Goal: Information Seeking & Learning: Find specific fact

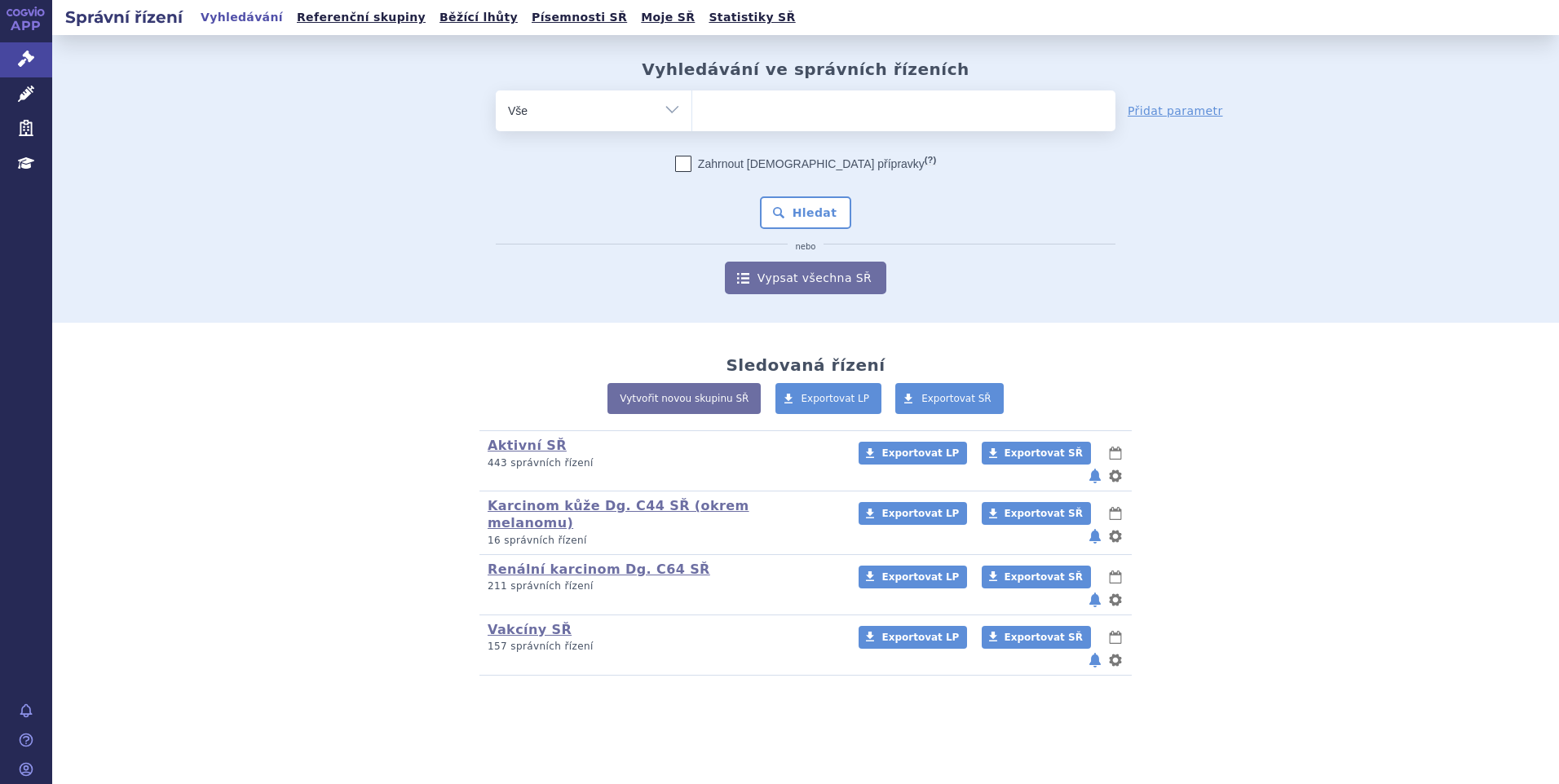
type input "2L+ DLBCL"
select select "2L+ DLBCL"
type input "2L+ DLBCL"
select select
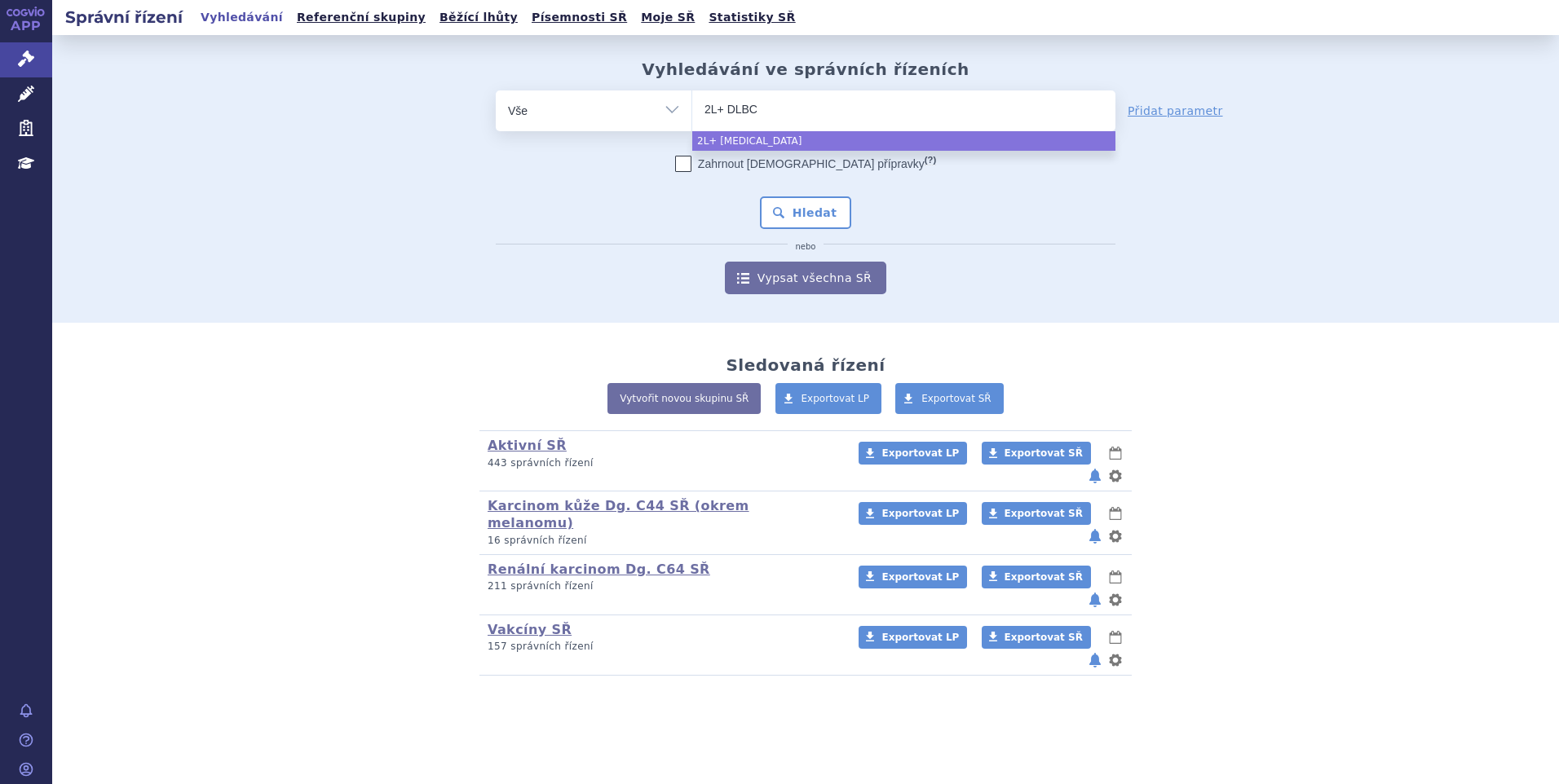
type input "2L+ DLB"
type input "2"
type input "col"
type input "coli"
type input "colim"
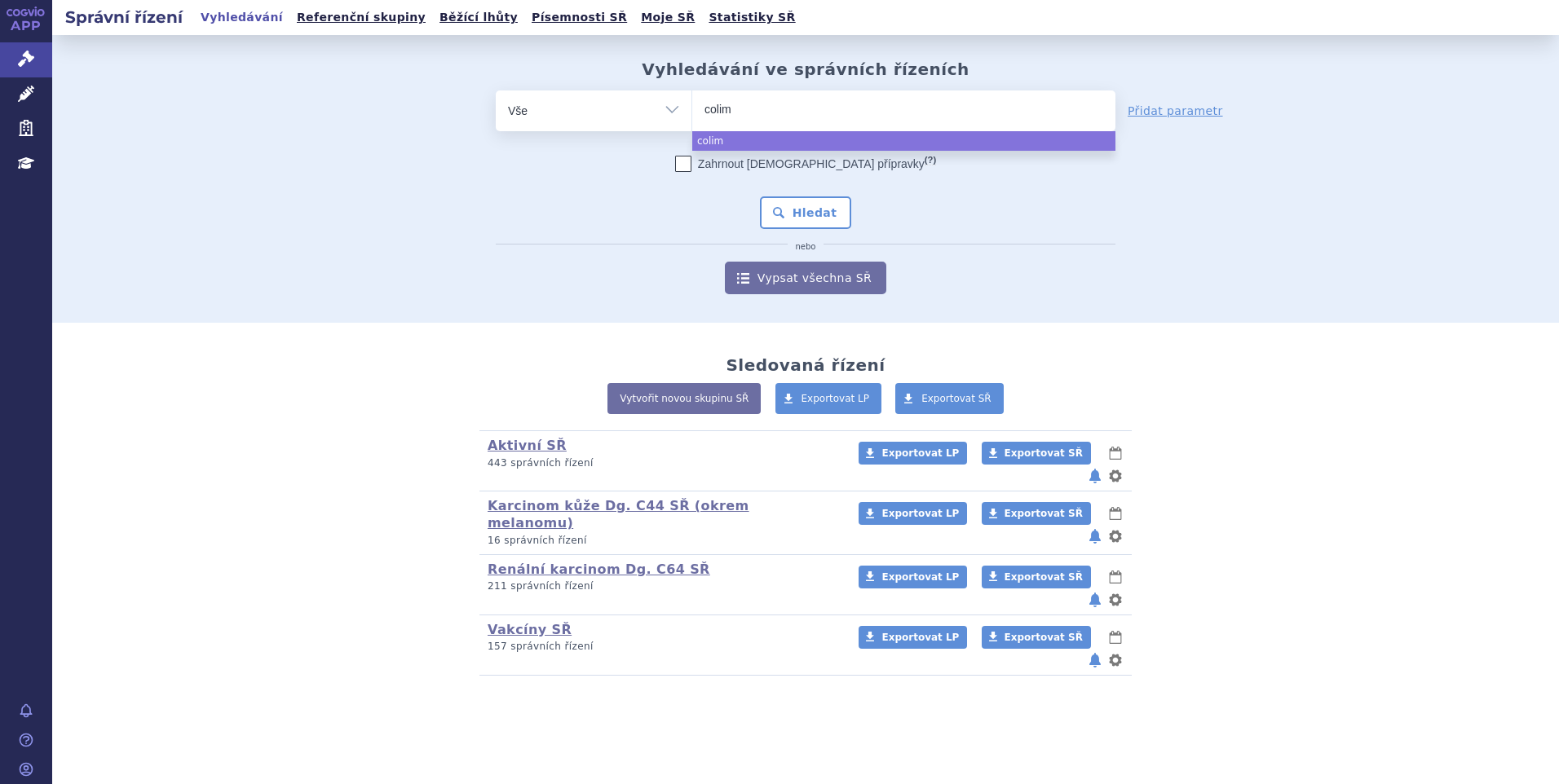
type input "colimv"
type input "colimvi"
select select "colimvi"
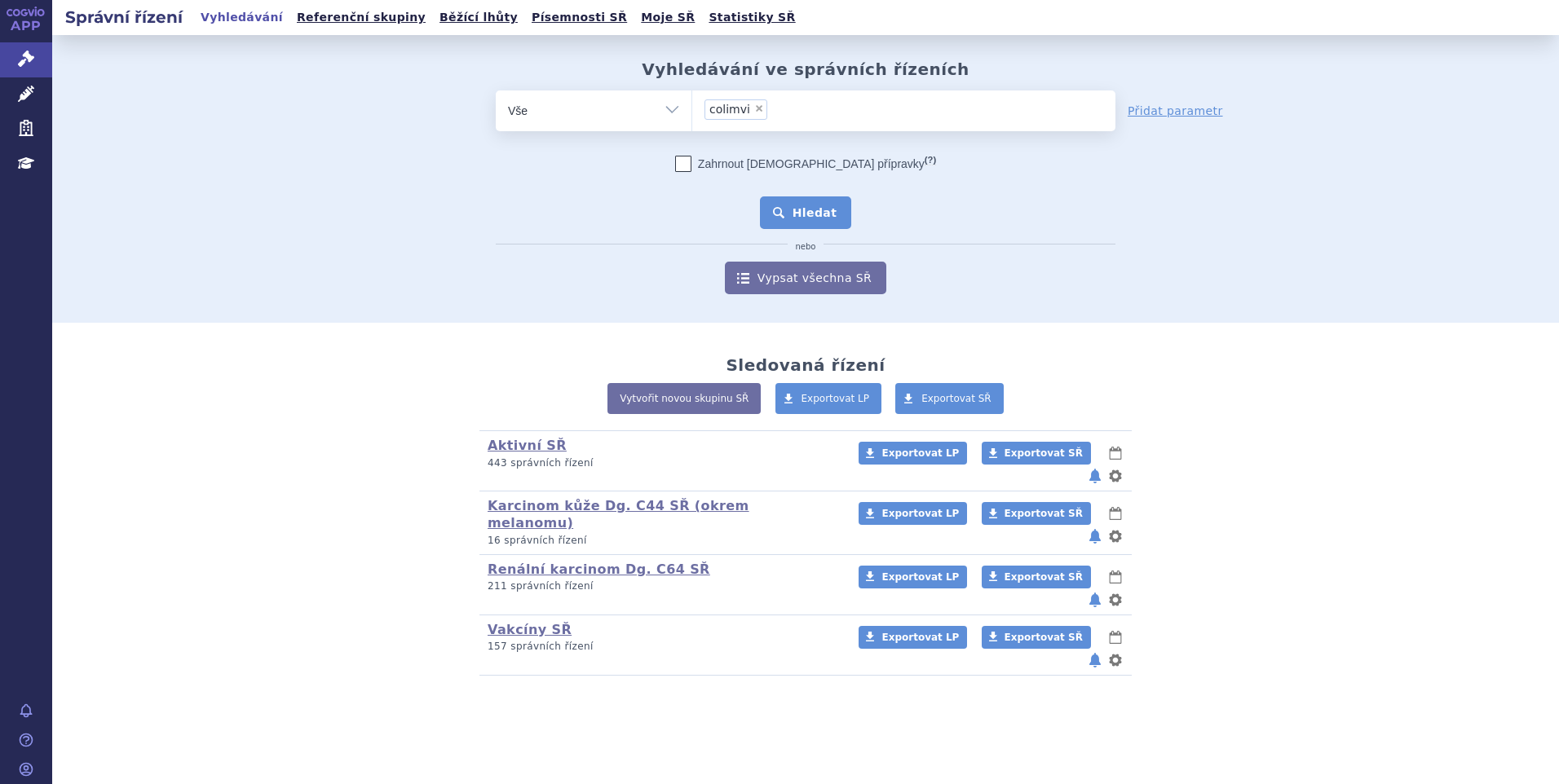
click at [819, 207] on button "Hledat" at bounding box center [806, 212] width 92 height 32
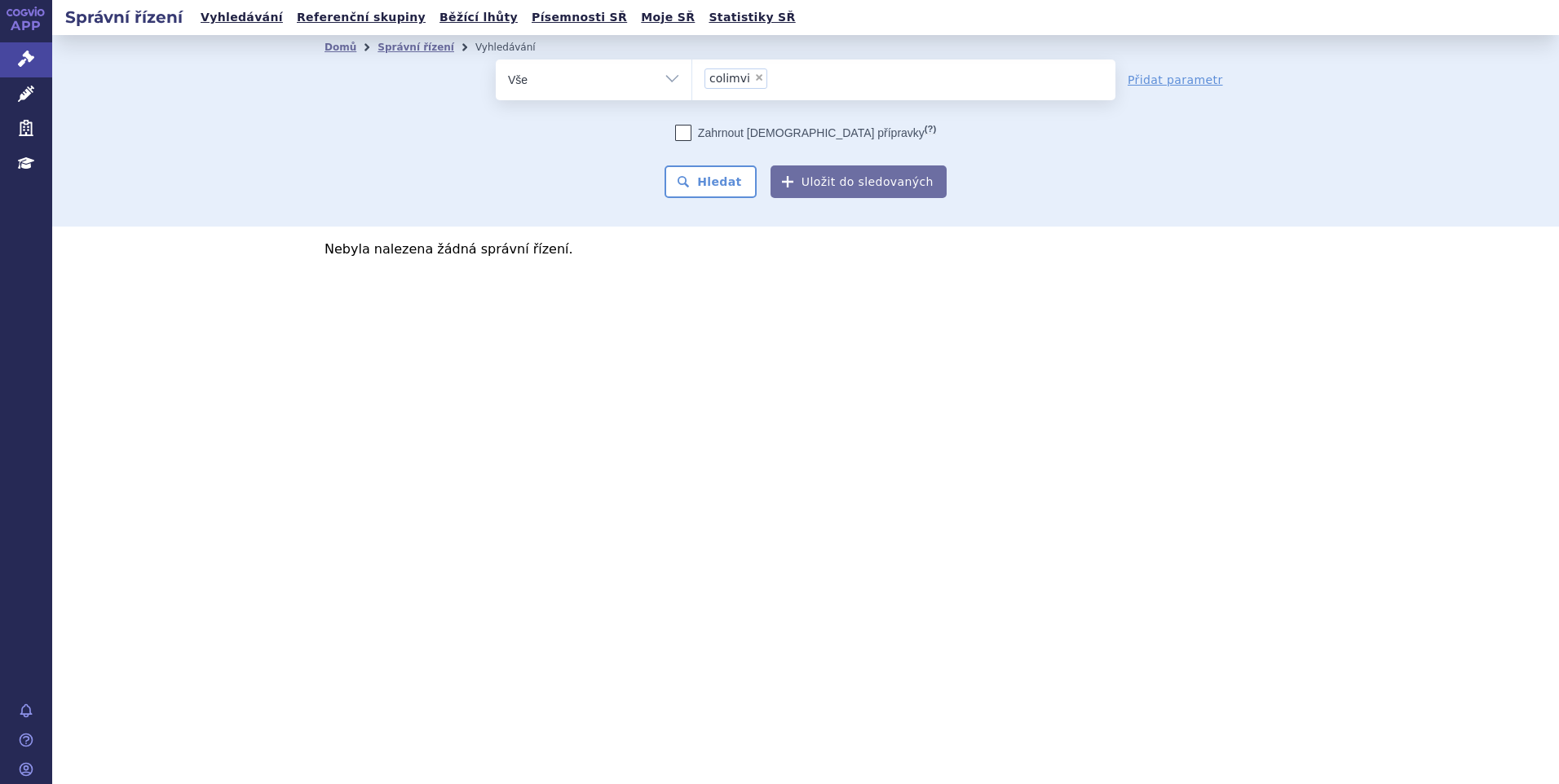
click at [874, 98] on span "× colimvi" at bounding box center [904, 80] width 423 height 41
click at [693, 98] on select "colimvi" at bounding box center [692, 79] width 1 height 41
type input "colimvi"
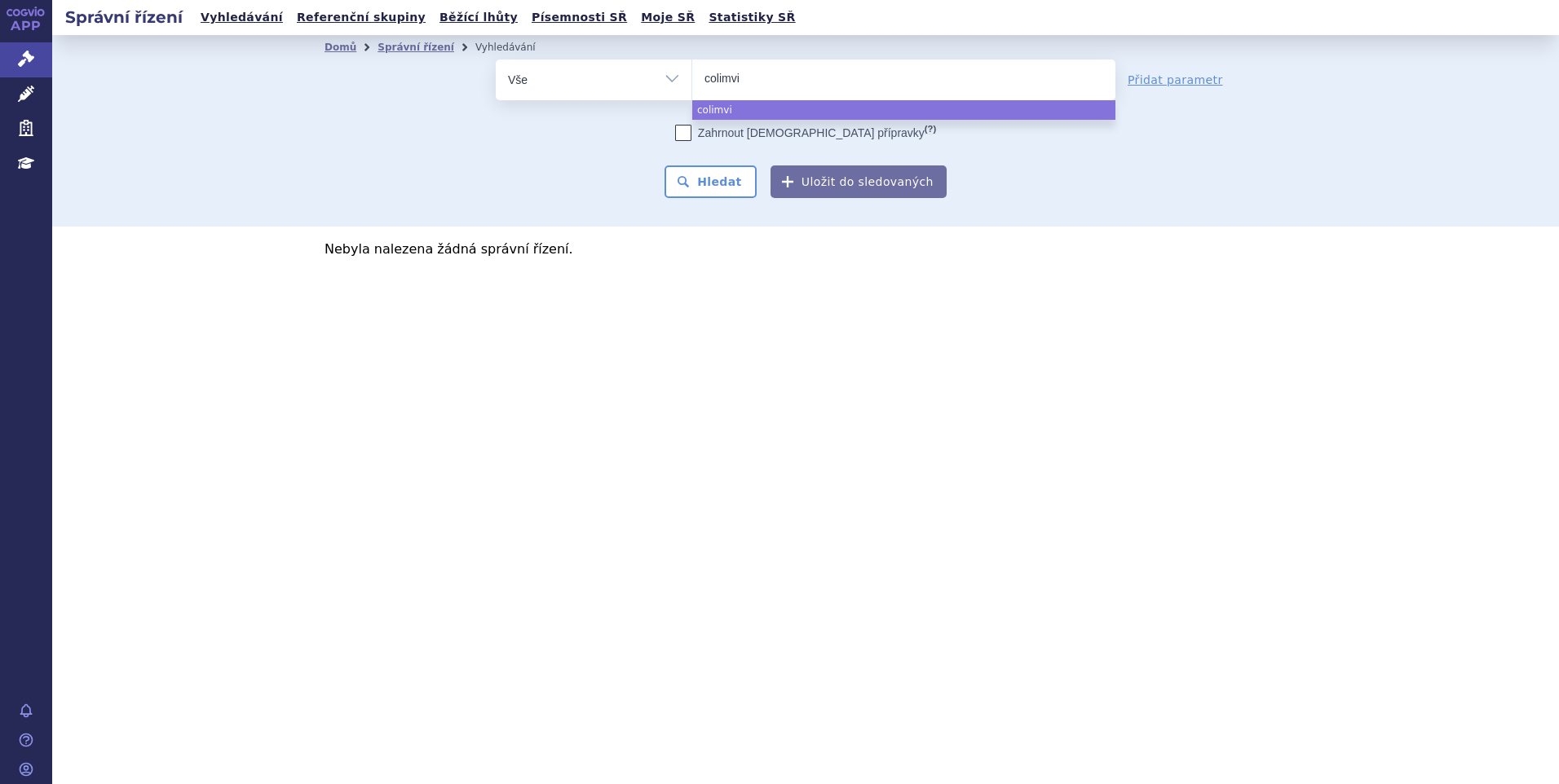
select select
type input "coli"
type input "col"
type input "colu"
type input "colum"
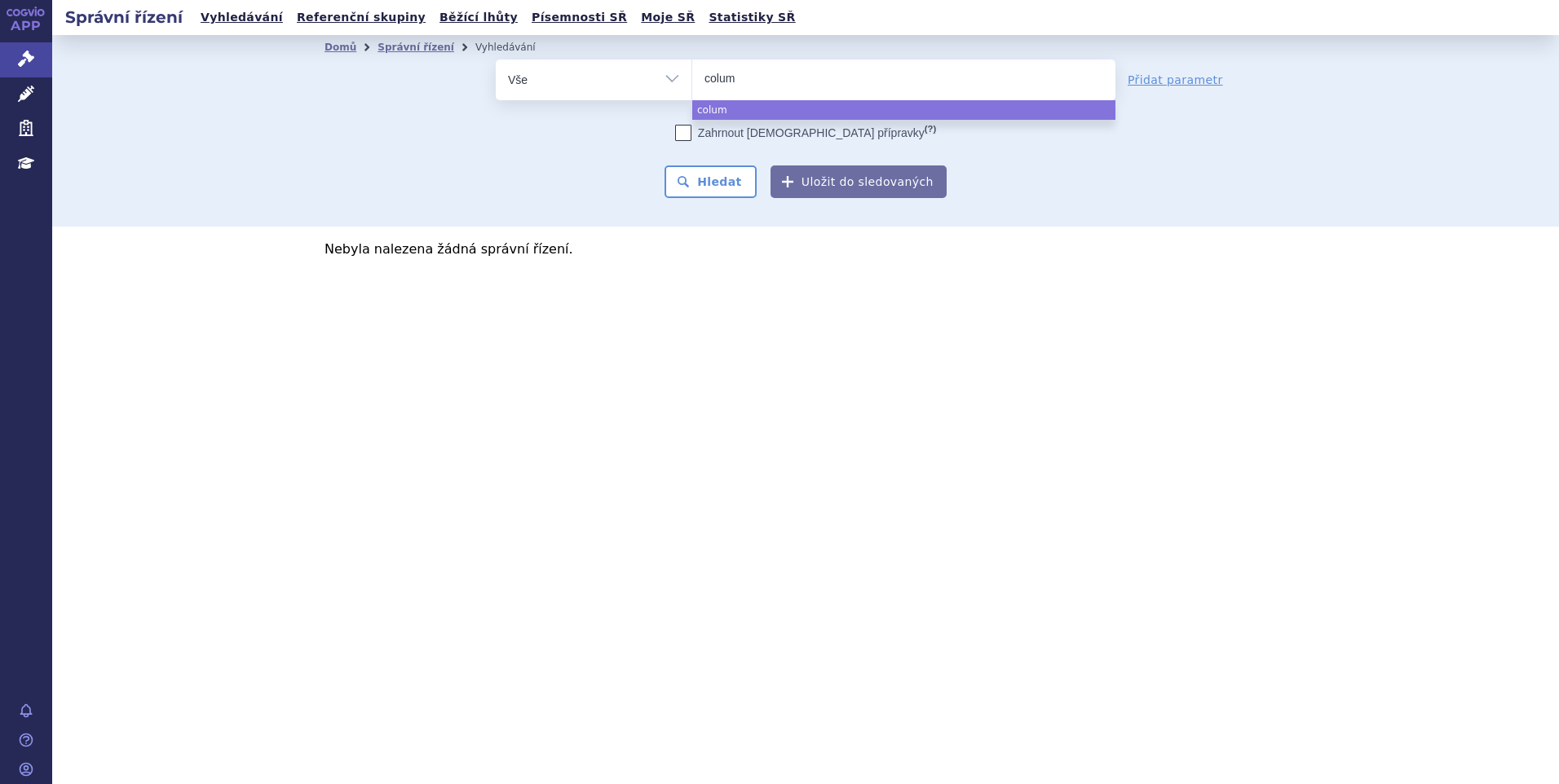
type input "columb"
type input "columbvi"
select select "columbvi"
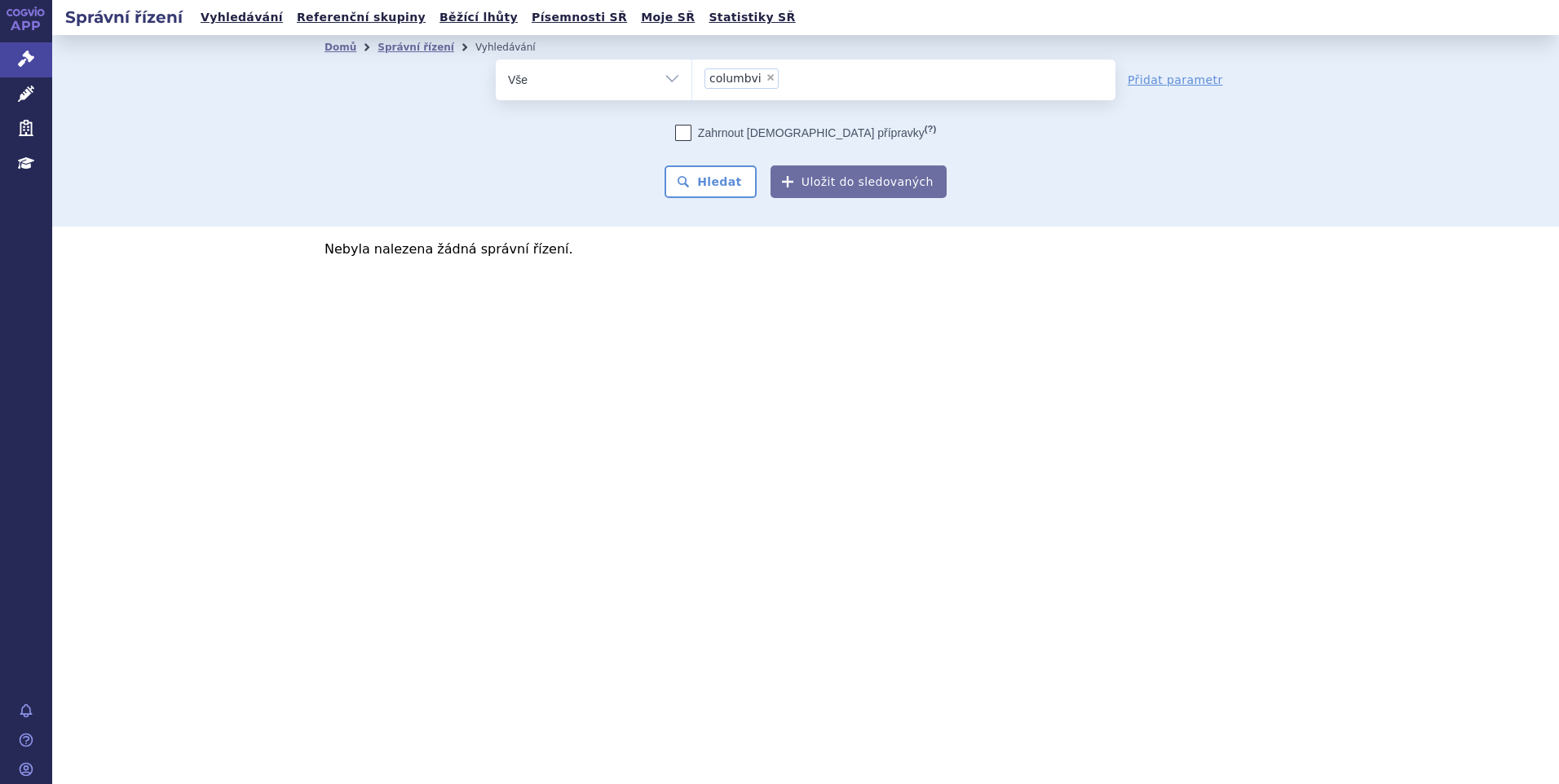
type input "columbvi"
select select
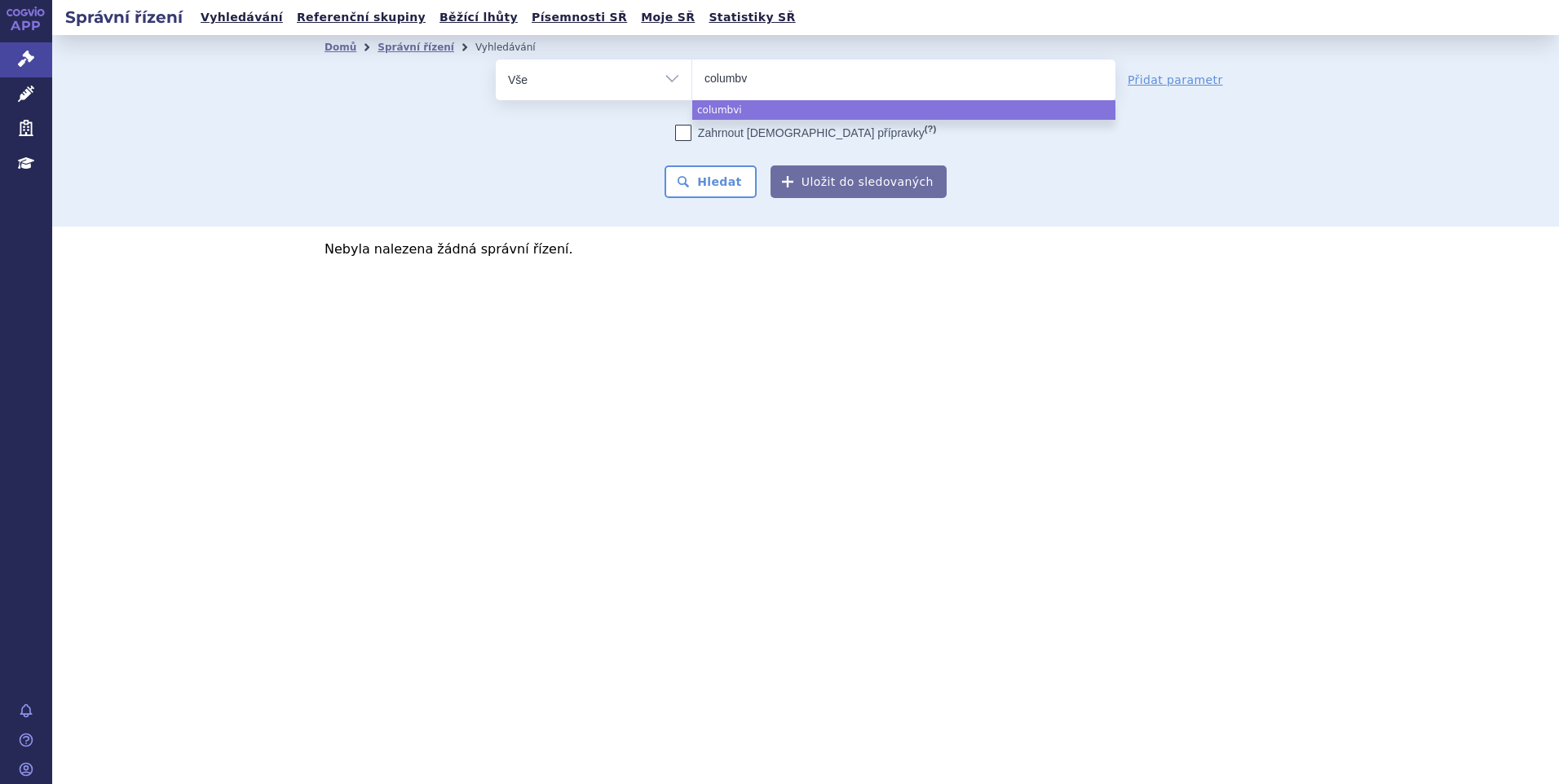
type input "columb"
type input "colum"
type input "columvi"
select select "columvi"
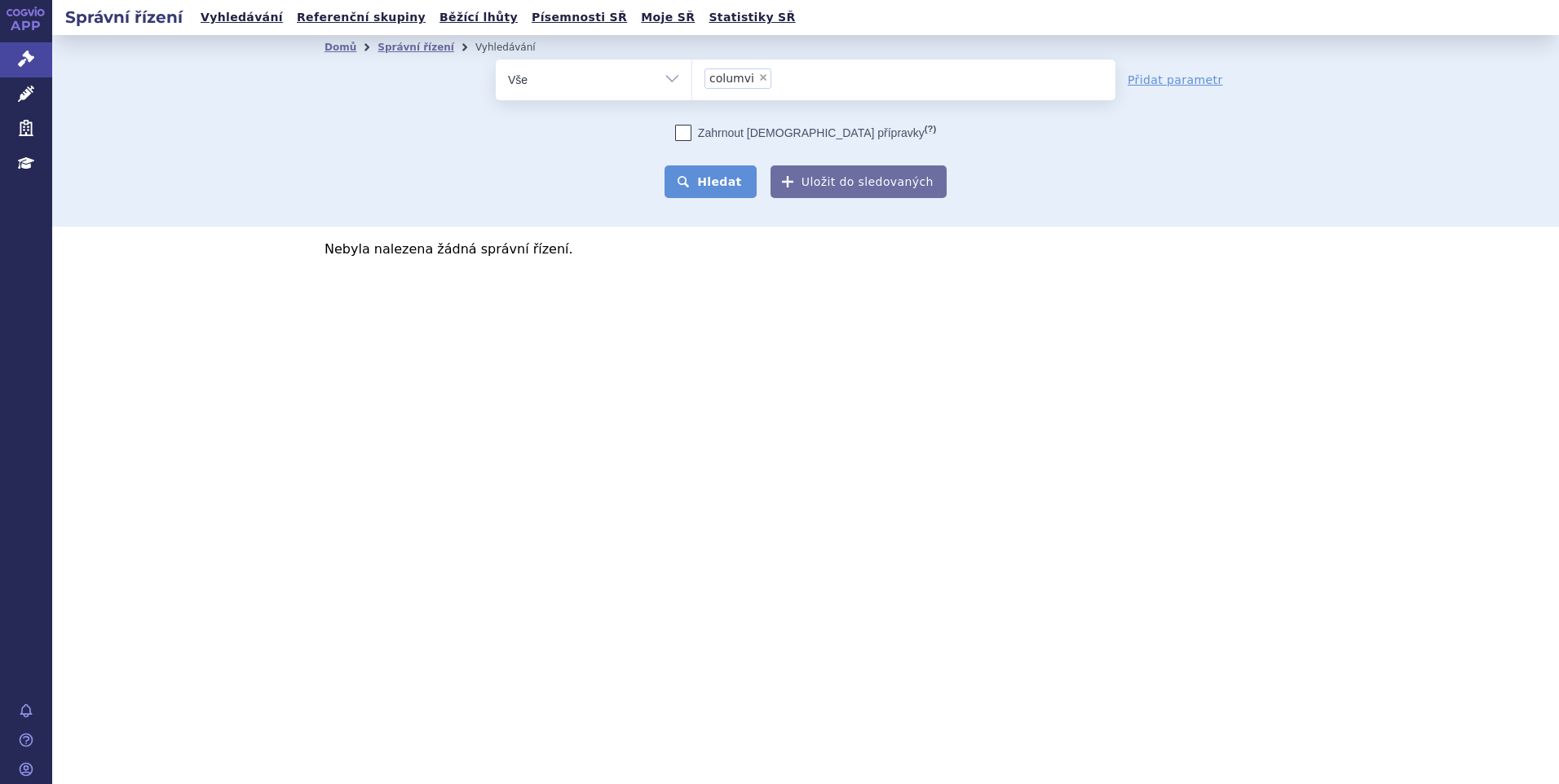
click at [705, 187] on button "Hledat" at bounding box center [710, 181] width 92 height 32
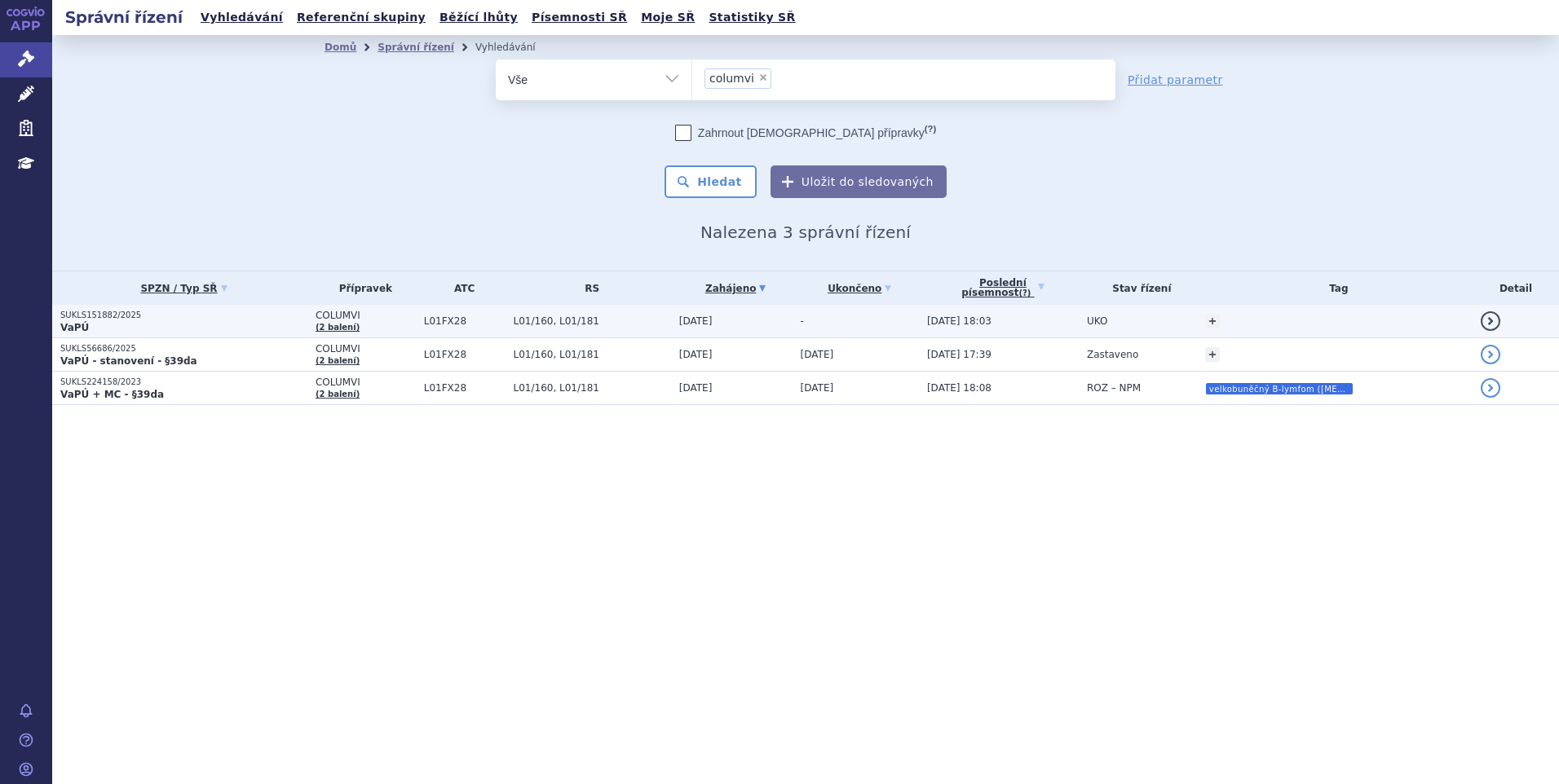
click at [801, 321] on span "-" at bounding box center [802, 322] width 3 height 12
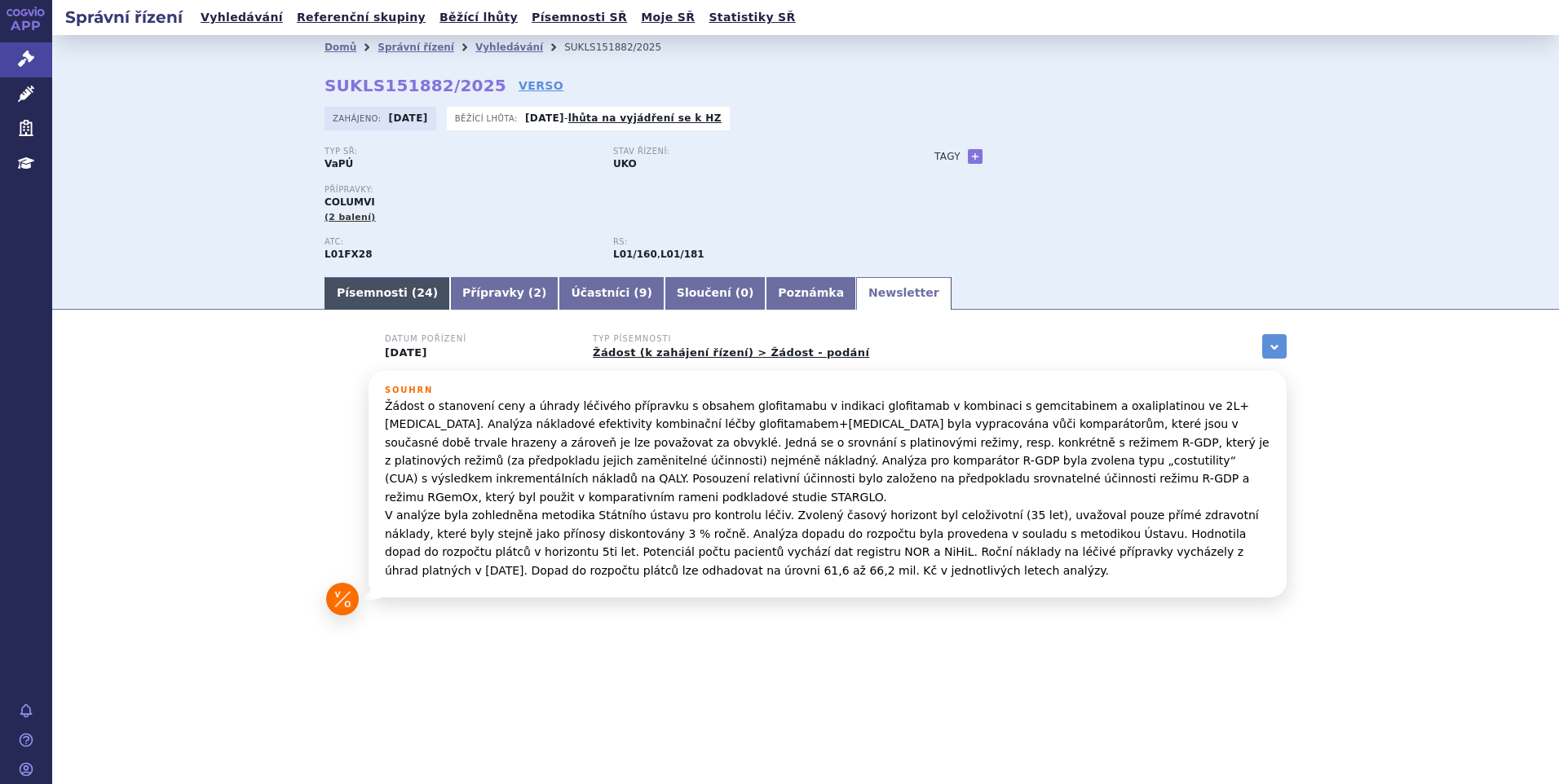
click at [389, 291] on link "Písemnosti ( 24 )" at bounding box center [387, 293] width 126 height 32
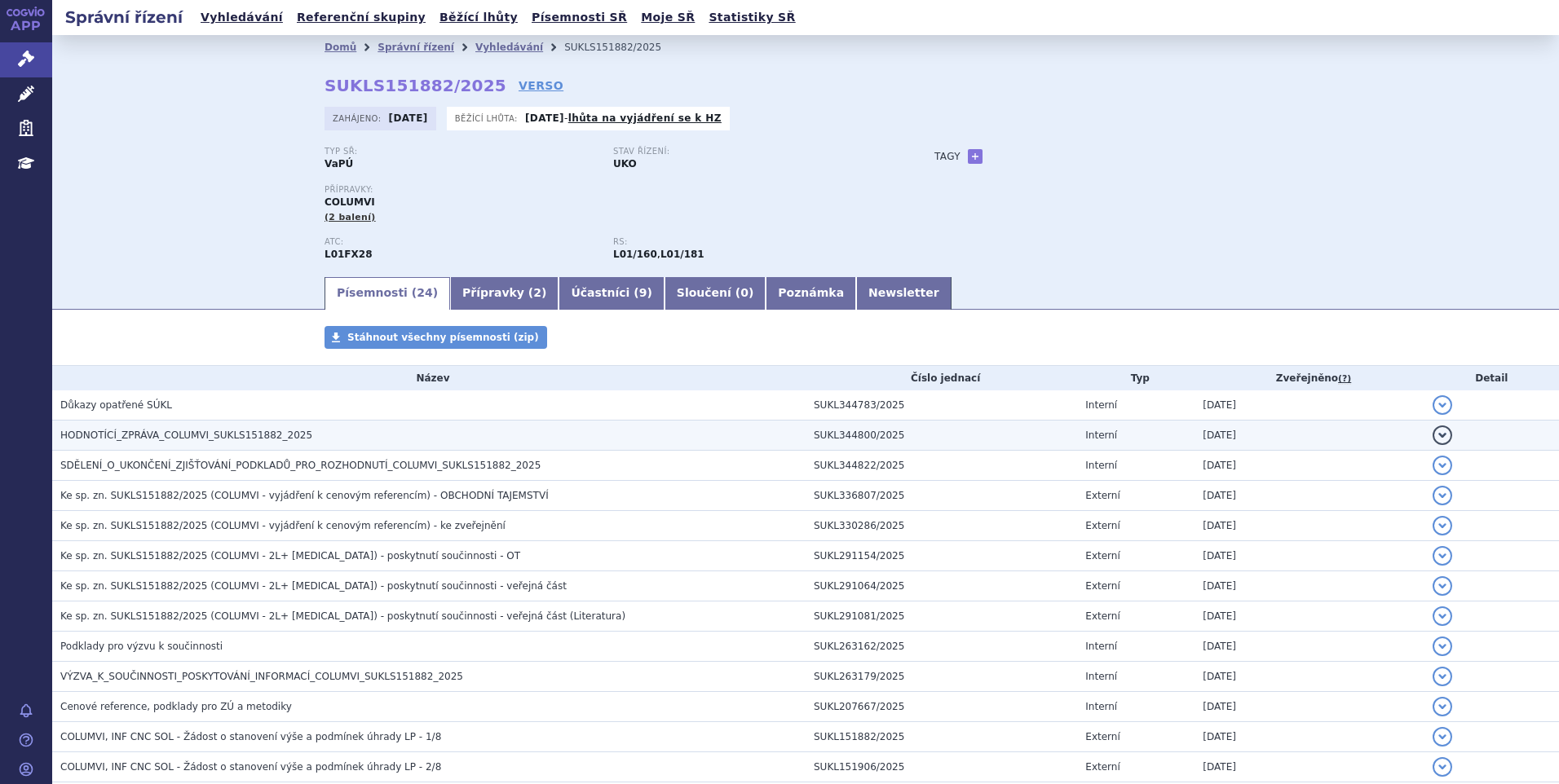
click at [222, 439] on span "HODNOTÍCÍ_ZPRÁVA_COLUMVI_SUKLS151882_2025" at bounding box center [186, 436] width 252 height 12
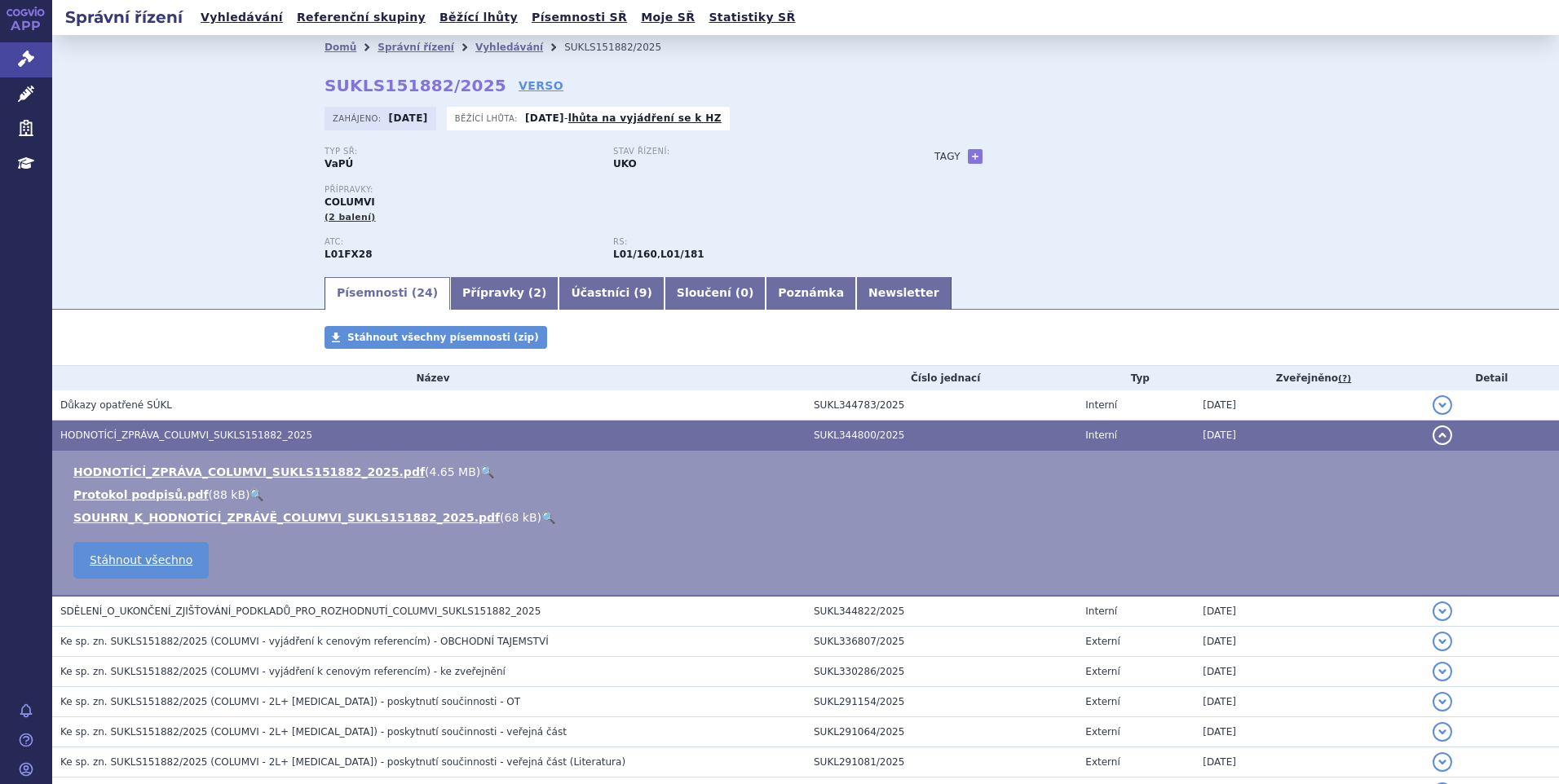
click at [480, 469] on link "🔍" at bounding box center [487, 471] width 14 height 13
click at [407, 42] on link "Správní řízení" at bounding box center [416, 48] width 77 height 12
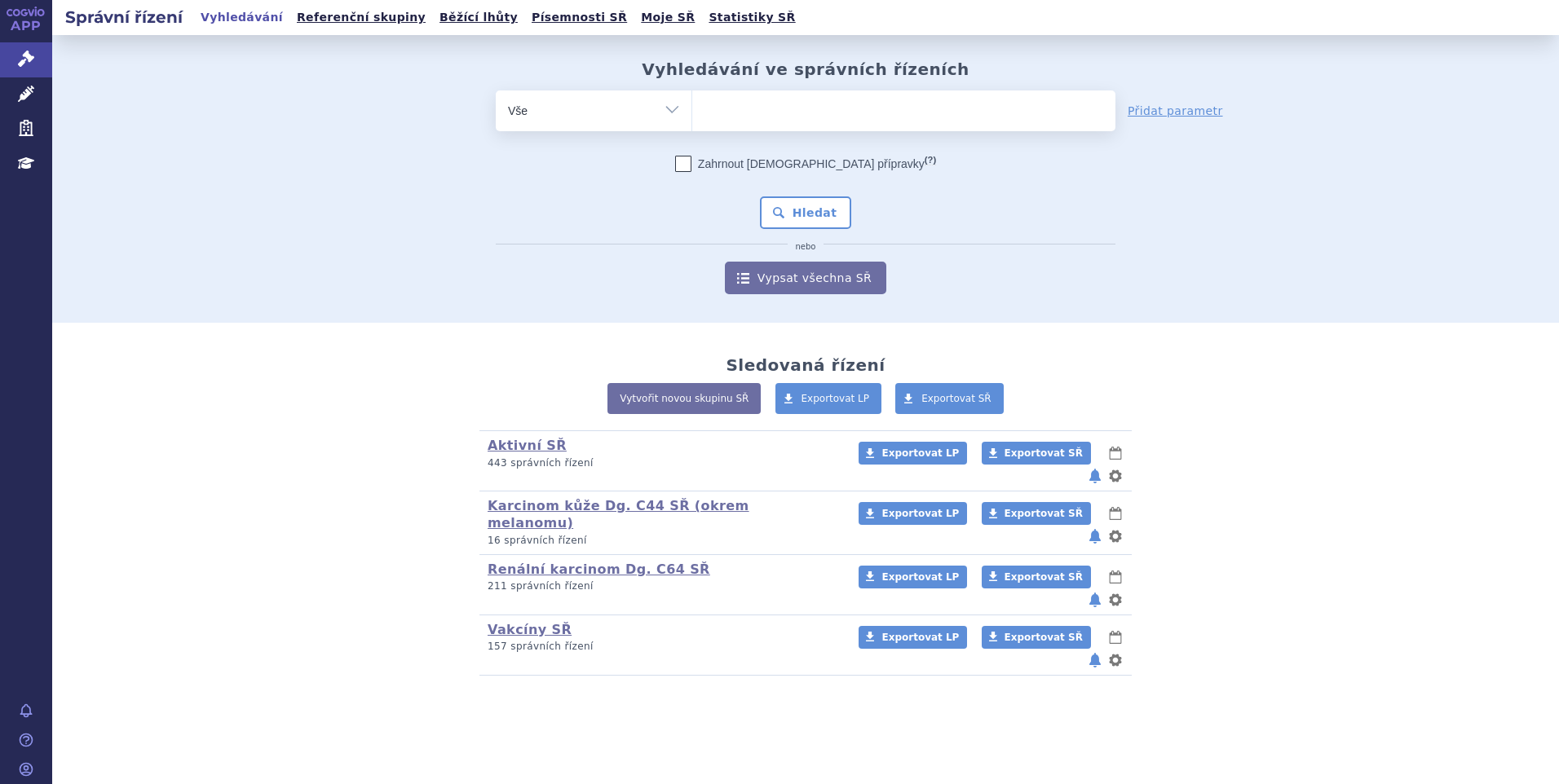
click at [692, 106] on div at bounding box center [903, 111] width 424 height 41
click at [721, 109] on ul at bounding box center [904, 107] width 423 height 34
click at [693, 109] on select at bounding box center [692, 110] width 1 height 41
click at [725, 111] on ul at bounding box center [904, 107] width 423 height 34
click at [693, 111] on select at bounding box center [692, 110] width 1 height 41
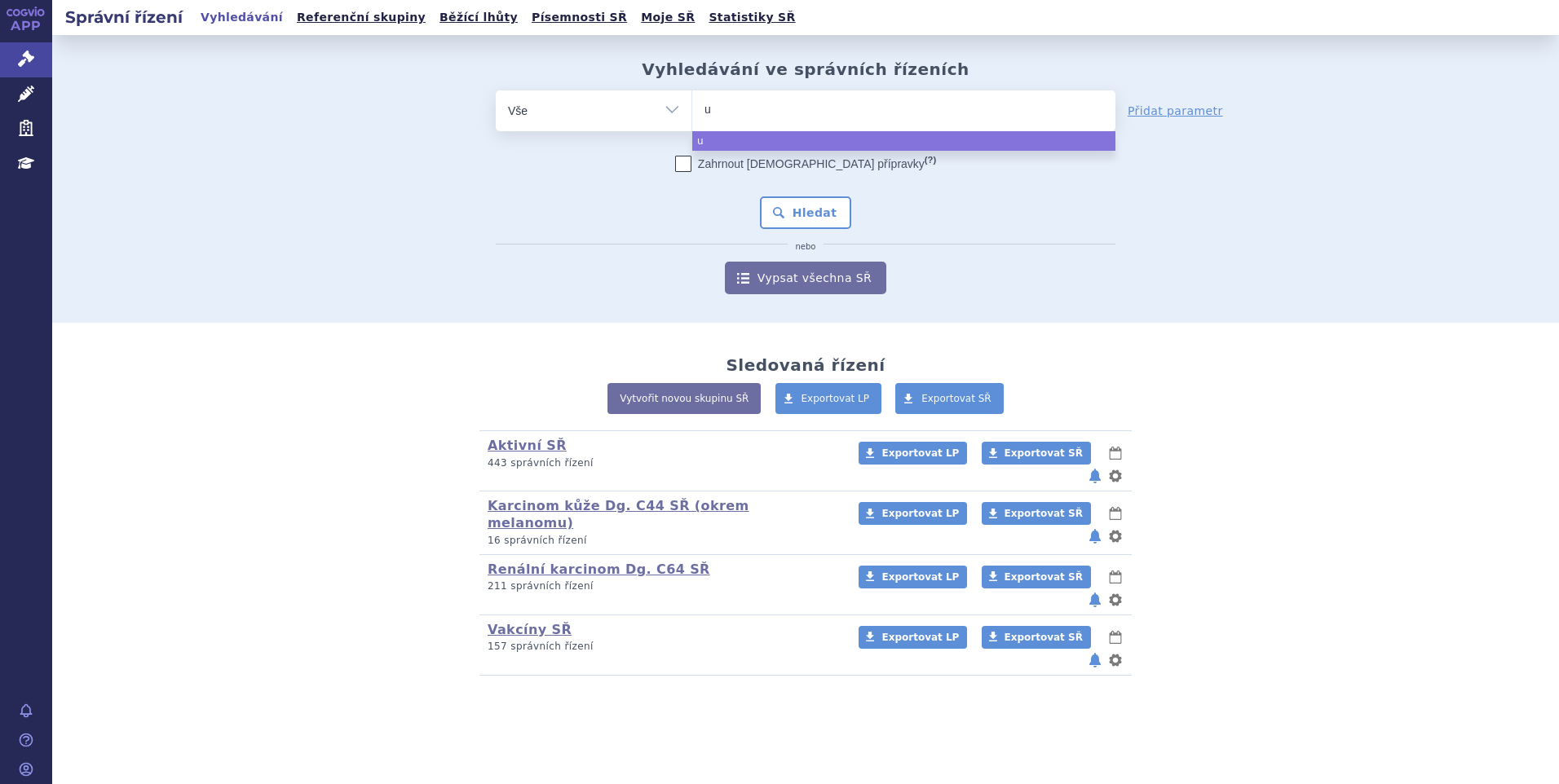
type input "ul"
type input "ult"
type input "ultom"
type input "ultomi"
type input "ultomii"
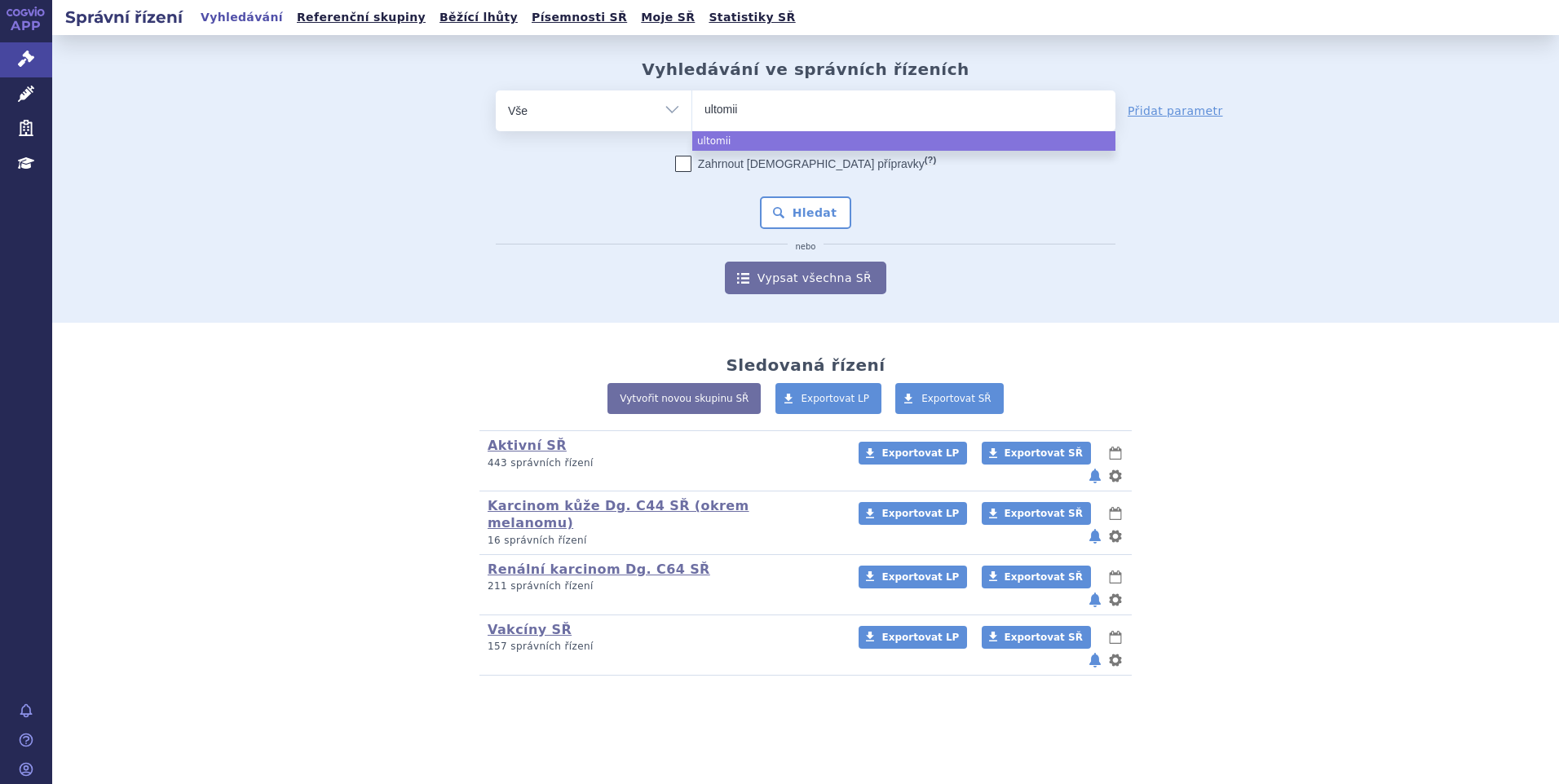
type input "ultomiis"
select select "ultomiis"
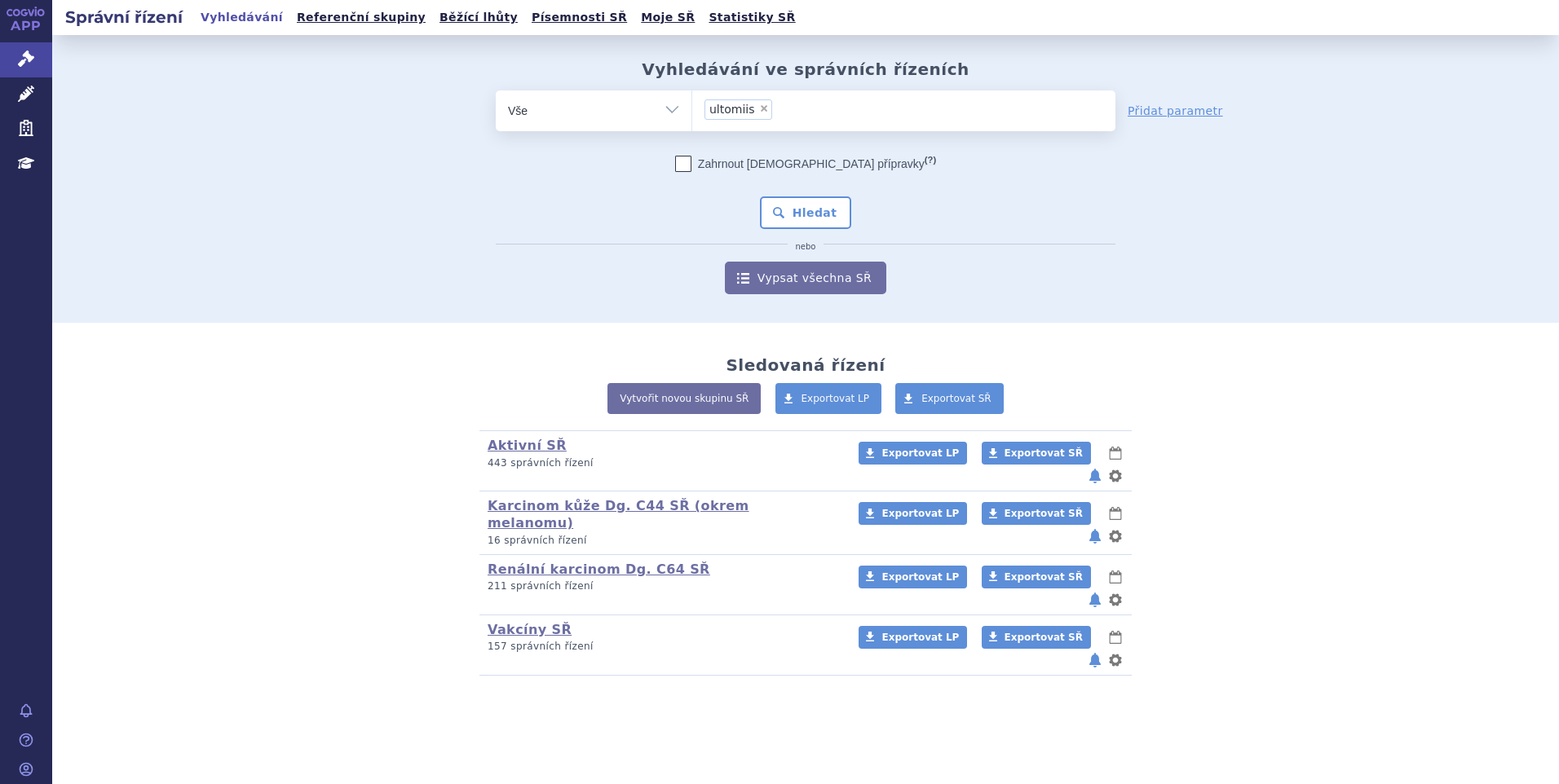
type input "ultomiis"
select select
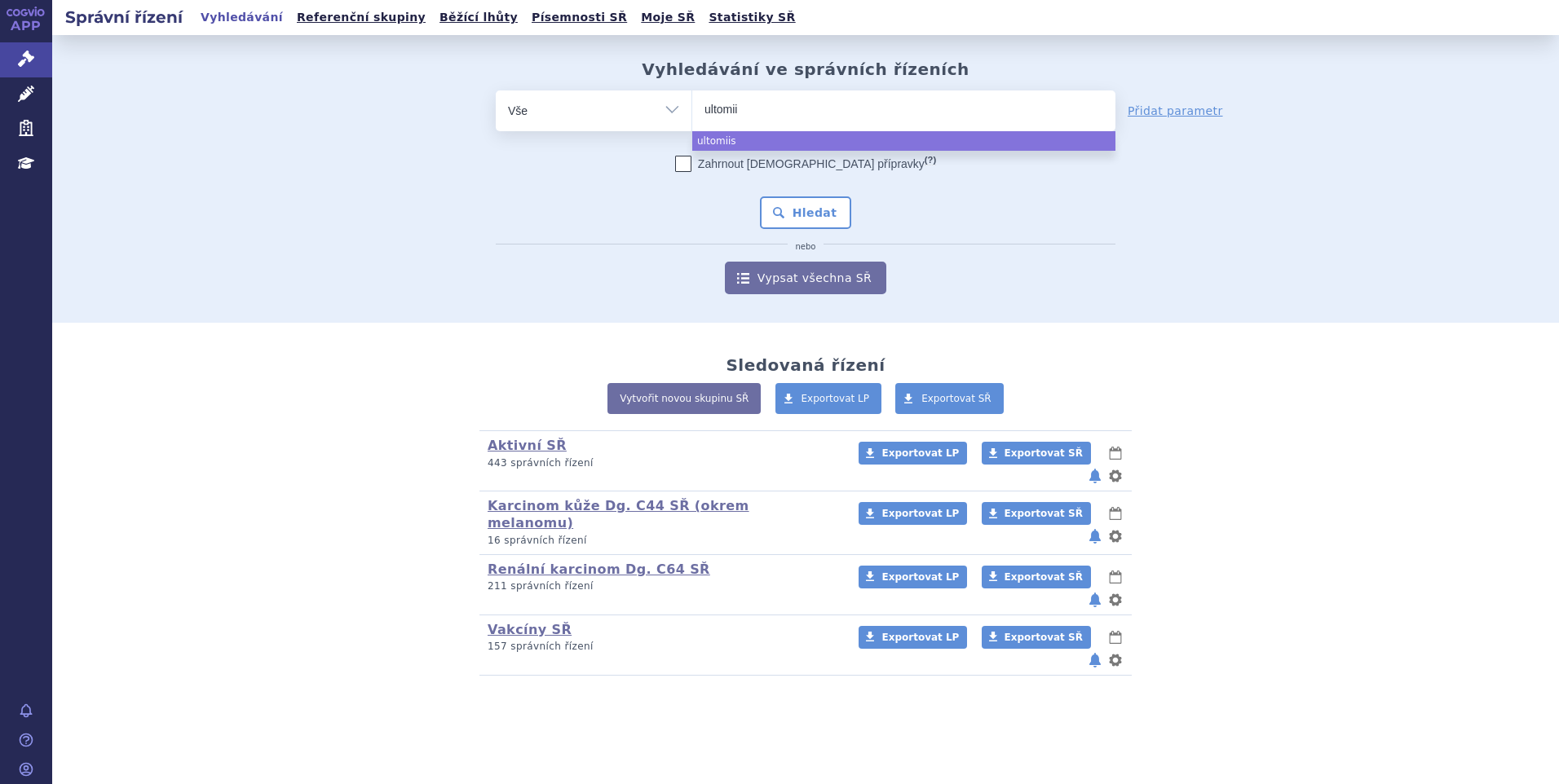
type input "ultomi"
select select "ultomi"
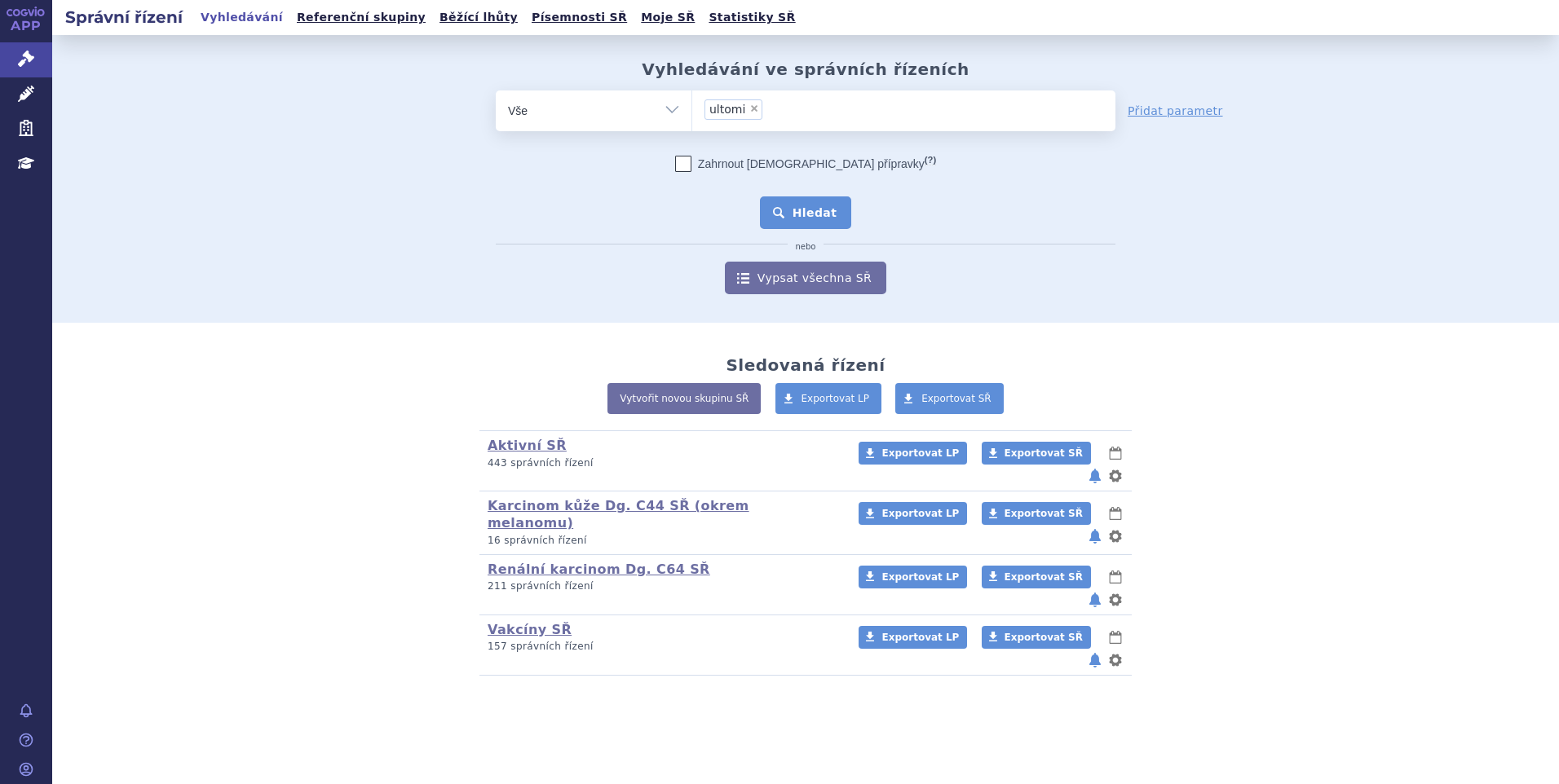
click at [817, 216] on button "Hledat" at bounding box center [806, 212] width 92 height 32
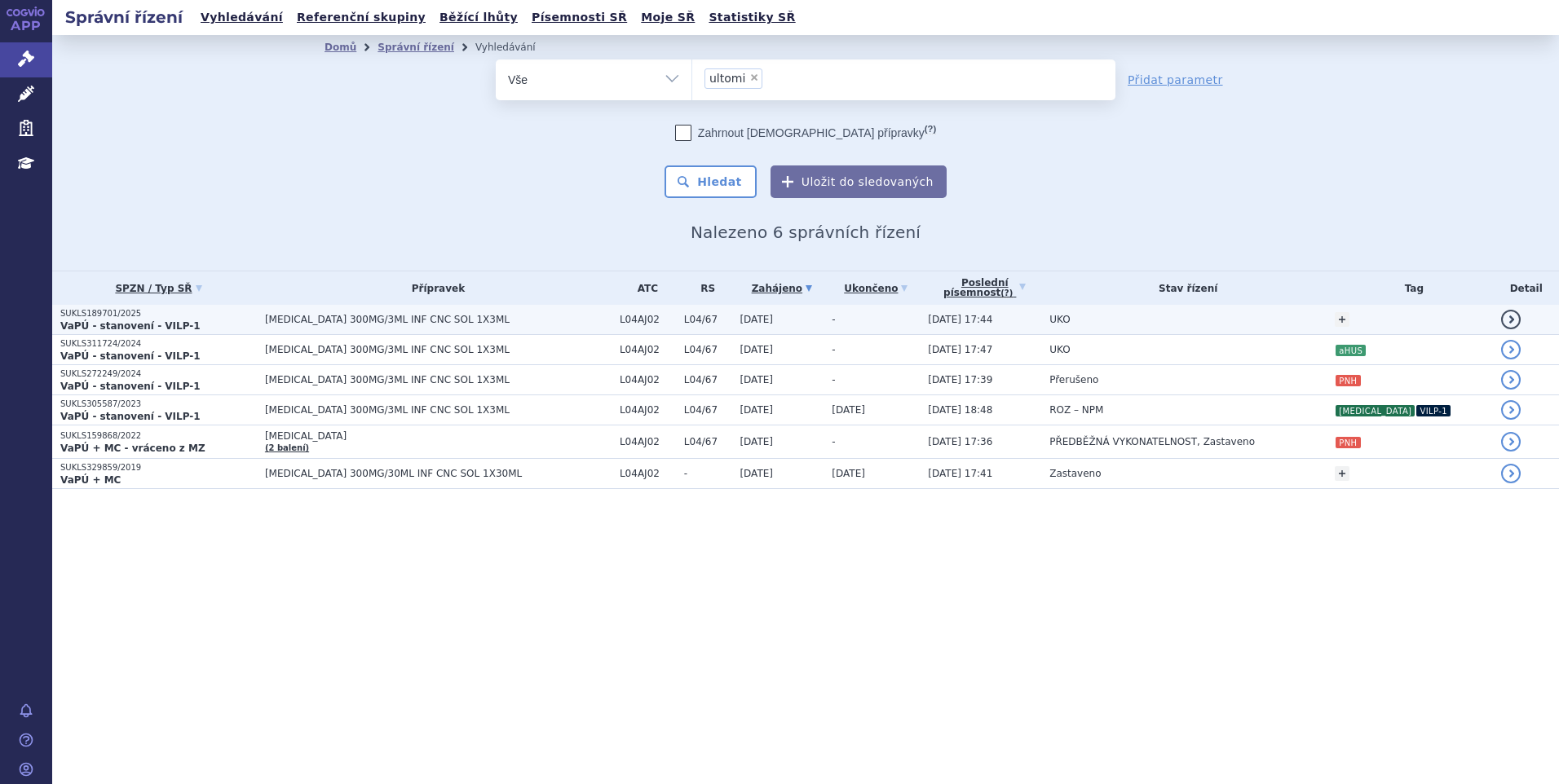
click at [971, 316] on span "[DATE] 17:44" at bounding box center [960, 320] width 64 height 12
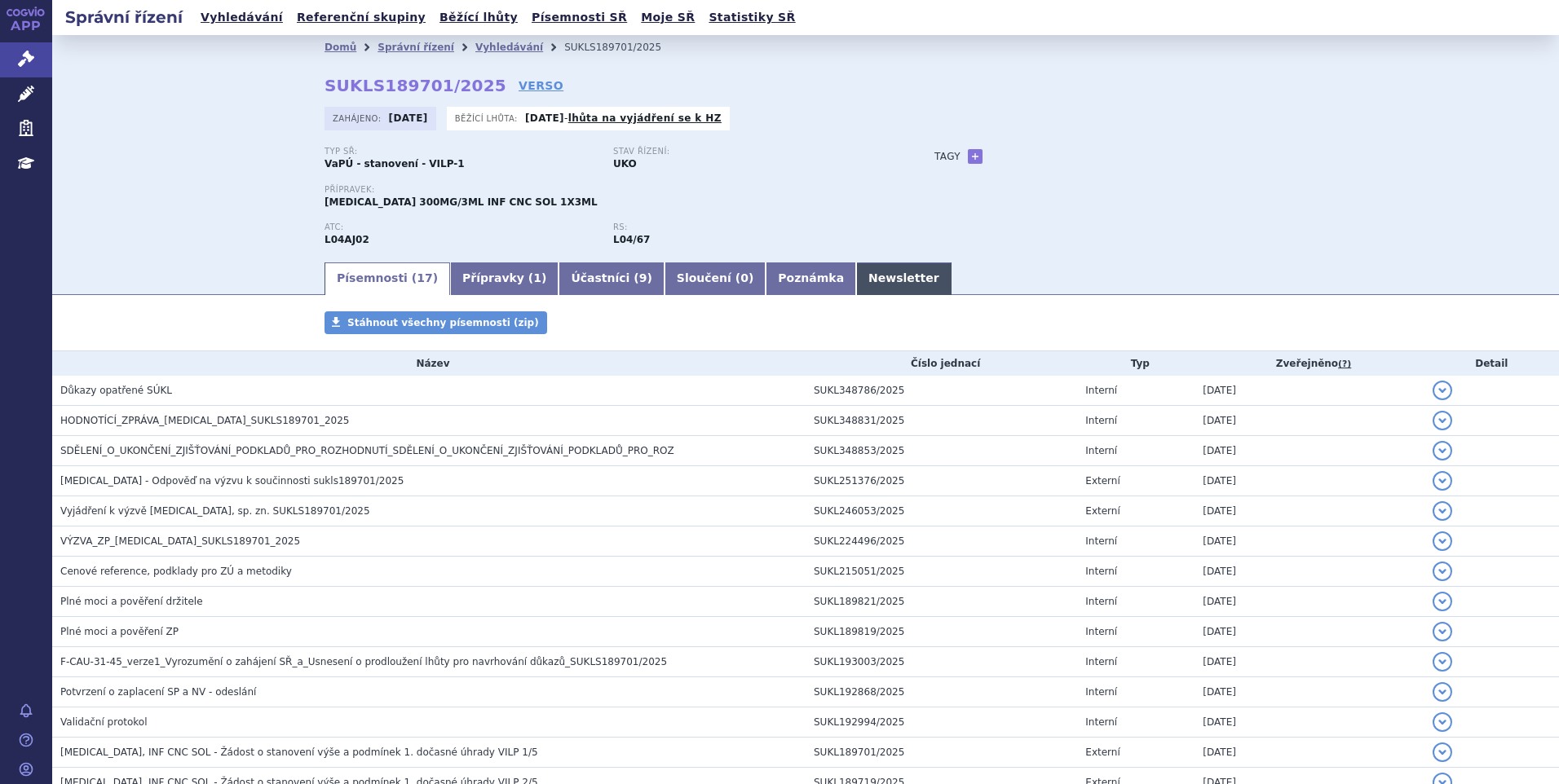
click at [857, 291] on link "Newsletter" at bounding box center [904, 278] width 96 height 32
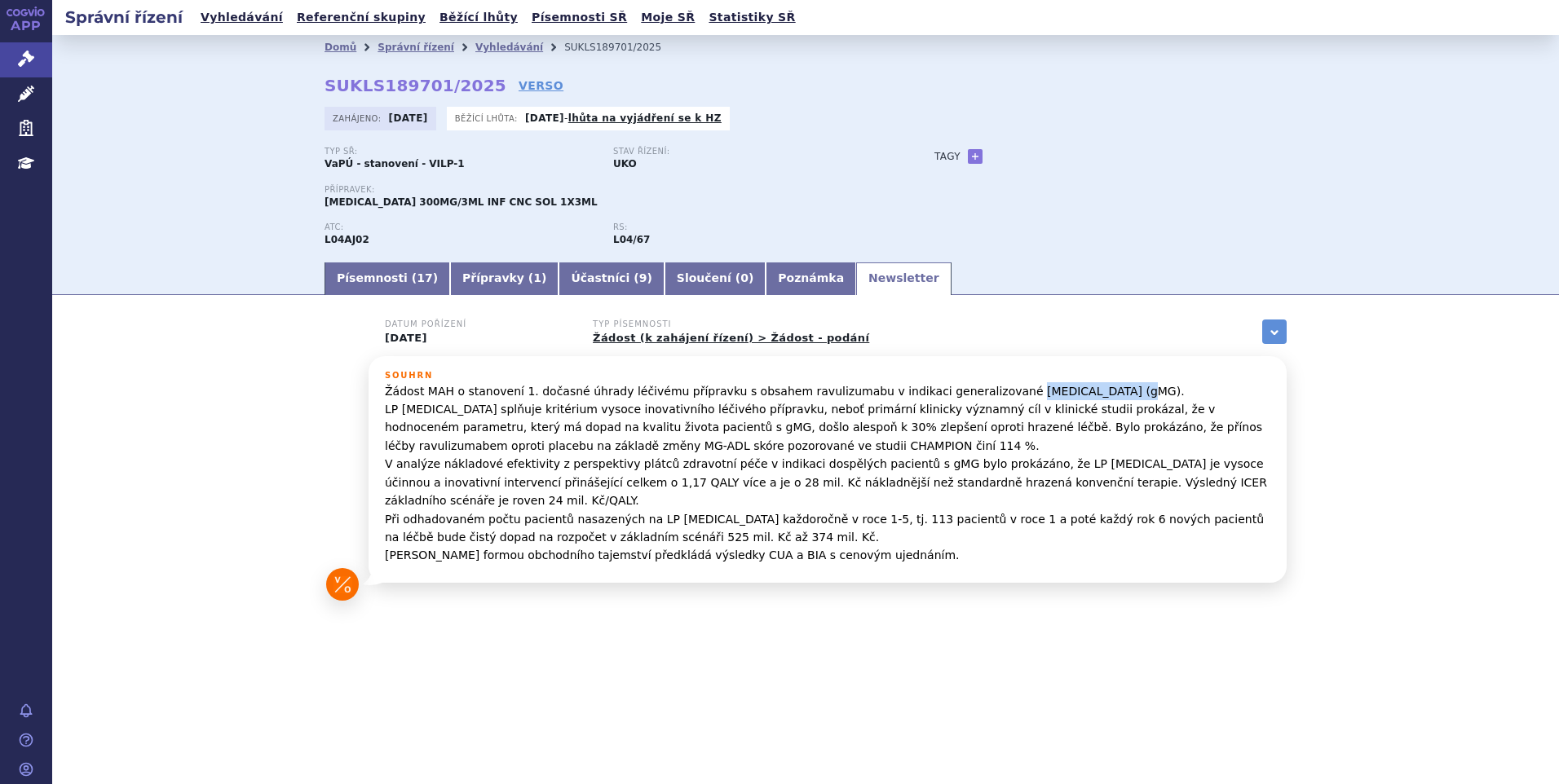
drag, startPoint x: 964, startPoint y: 395, endPoint x: 1055, endPoint y: 397, distance: 91.0
click at [1055, 397] on p "Žádost MAH o stanovení 1. dočasné úhrady léčivému přípravku s obsahem ravulizum…" at bounding box center [828, 473] width 886 height 182
copy p "[MEDICAL_DATA]"
click at [968, 157] on link "+" at bounding box center [975, 156] width 15 height 15
click at [995, 153] on span at bounding box center [1049, 157] width 117 height 21
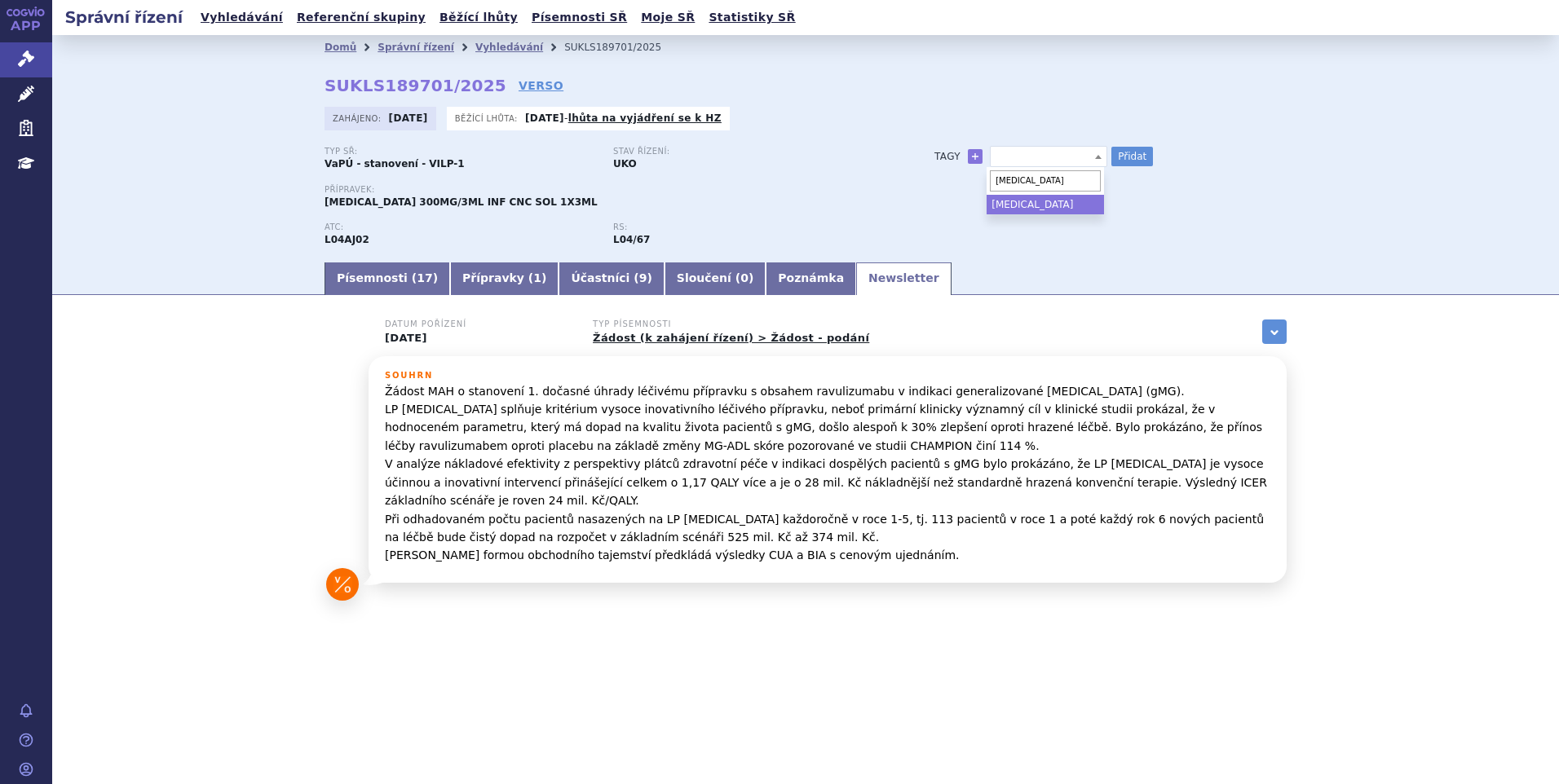
type input "[MEDICAL_DATA]"
select select "[MEDICAL_DATA]"
click at [1119, 159] on button "Přidat" at bounding box center [1132, 156] width 42 height 20
select select
click at [363, 281] on link "Písemnosti ( 17 )" at bounding box center [387, 278] width 126 height 32
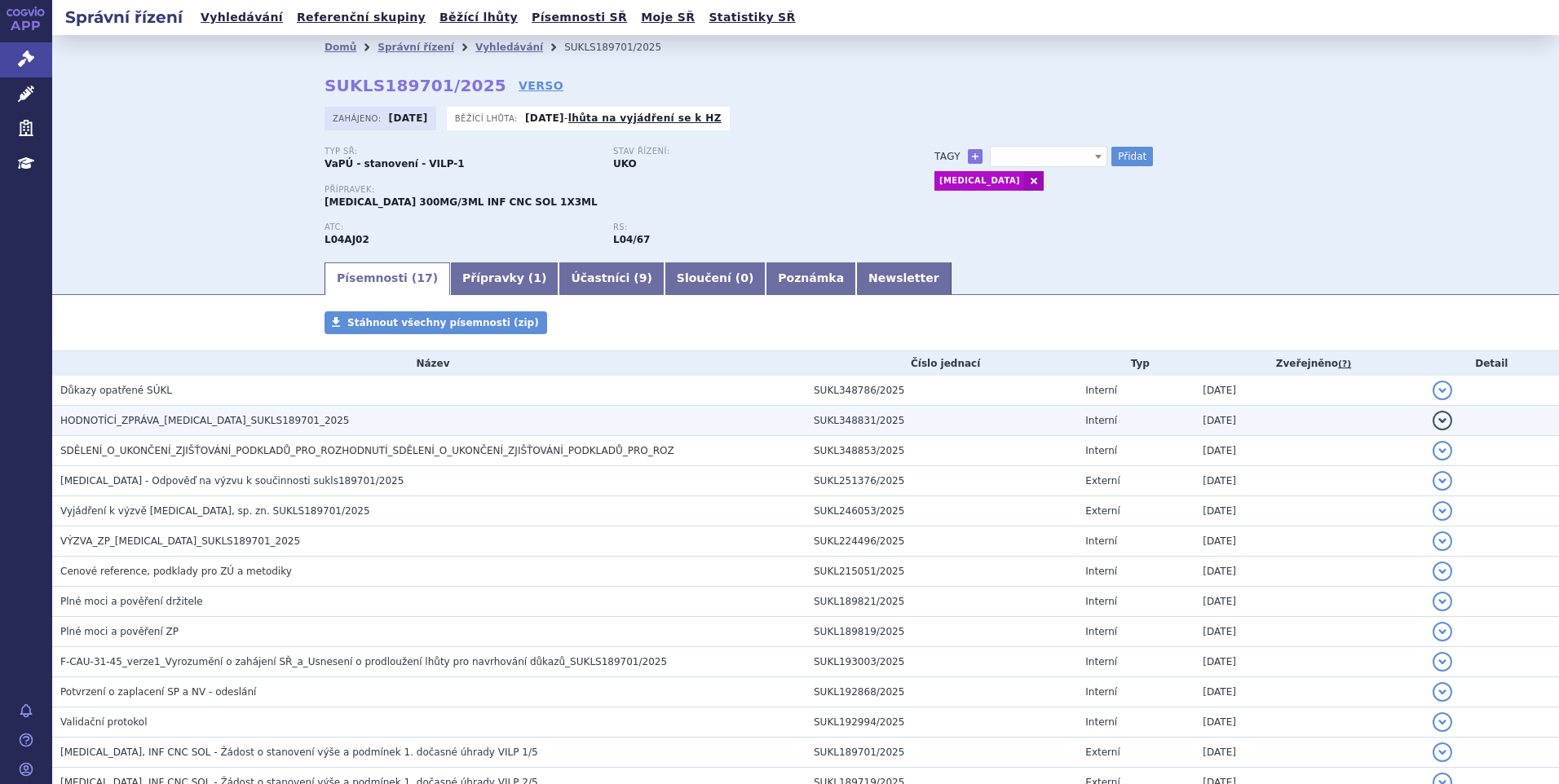
click at [217, 422] on span "HODNOTÍCÍ_ZPRÁVA_ULTOMIRIS_SUKLS189701_2025" at bounding box center [205, 421] width 290 height 12
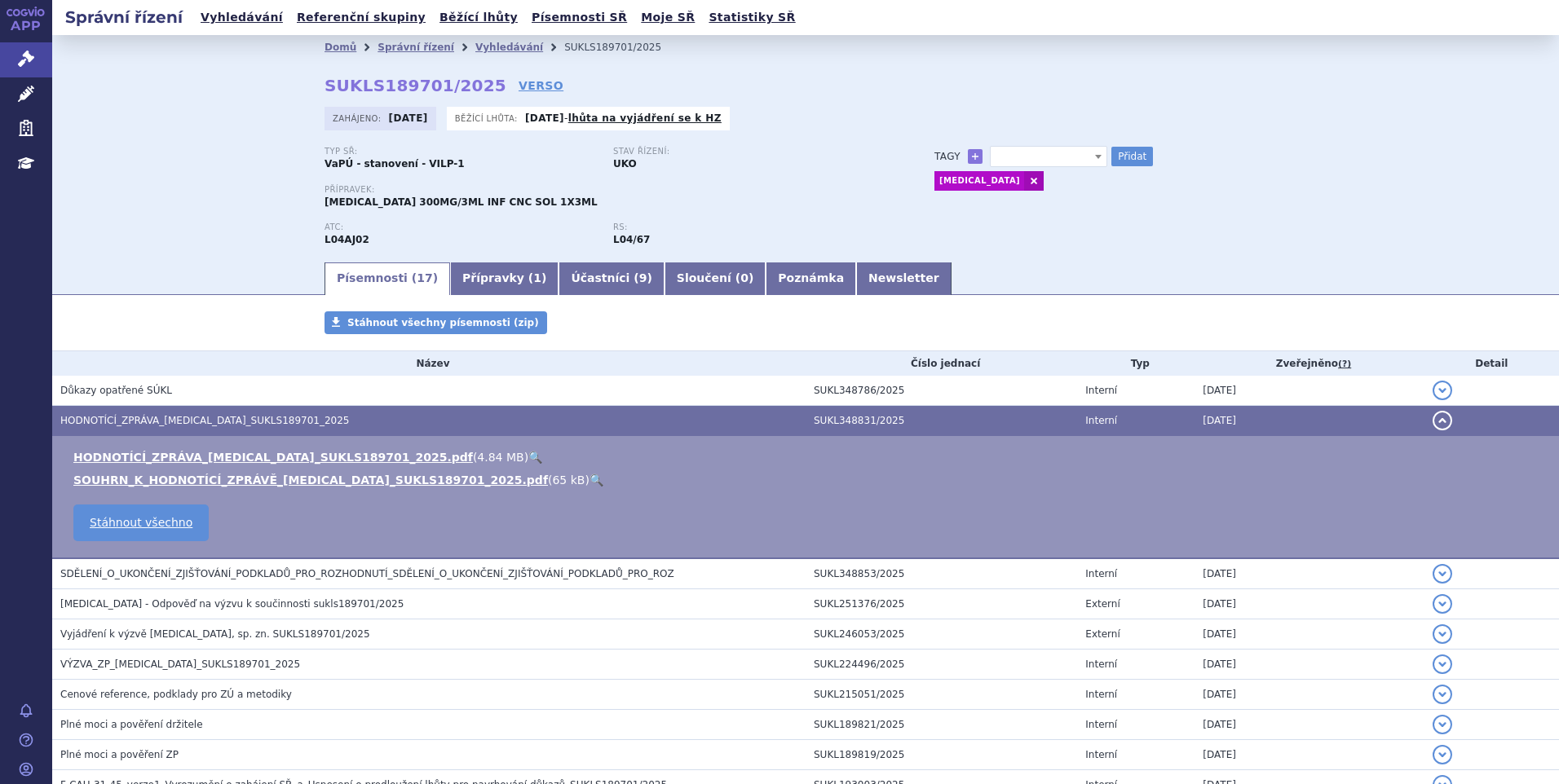
click at [529, 456] on link "🔍" at bounding box center [536, 456] width 14 height 13
click at [857, 270] on link "Newsletter" at bounding box center [904, 278] width 96 height 32
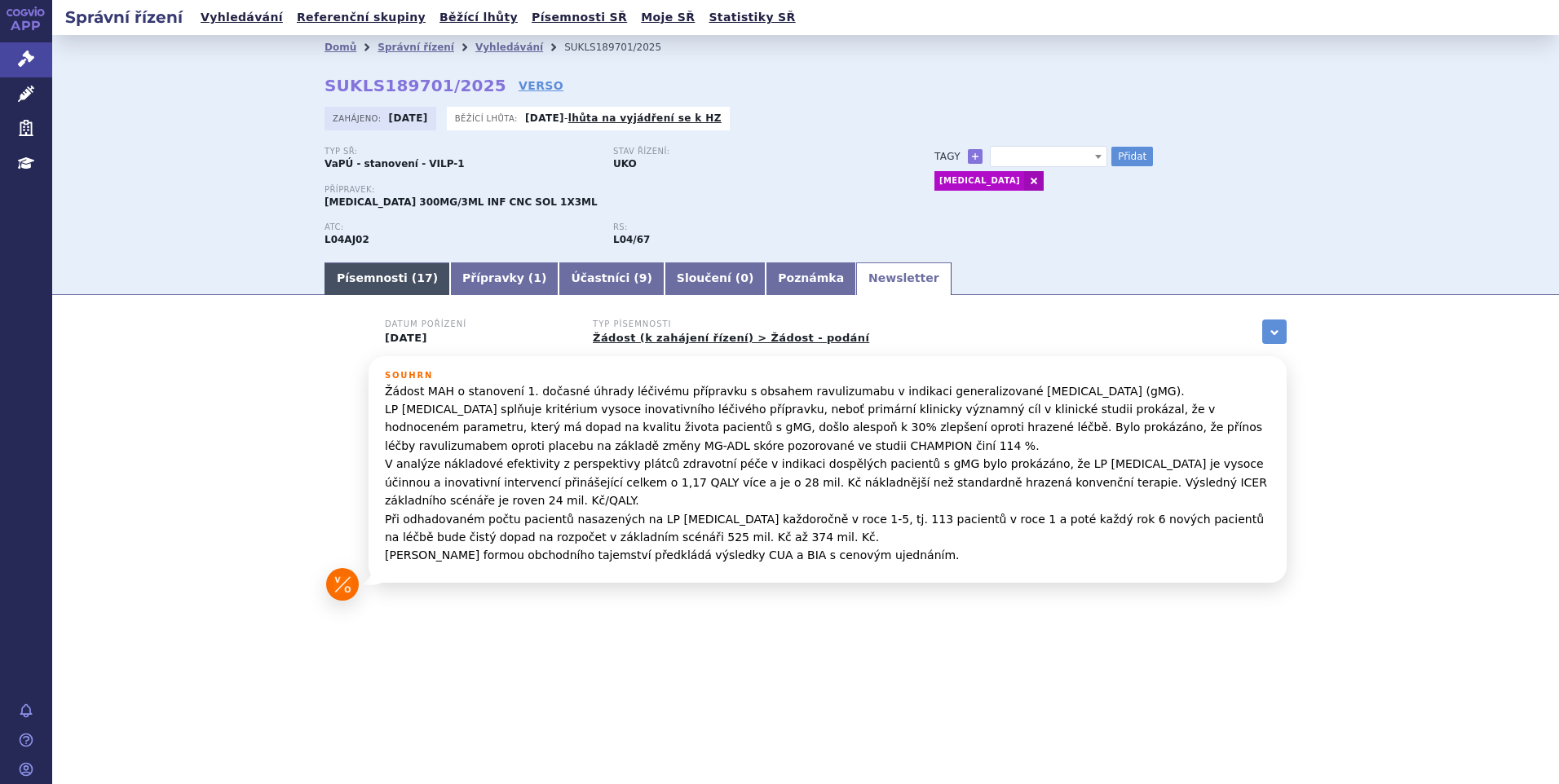
click at [375, 288] on link "Písemnosti ( 17 )" at bounding box center [387, 278] width 126 height 32
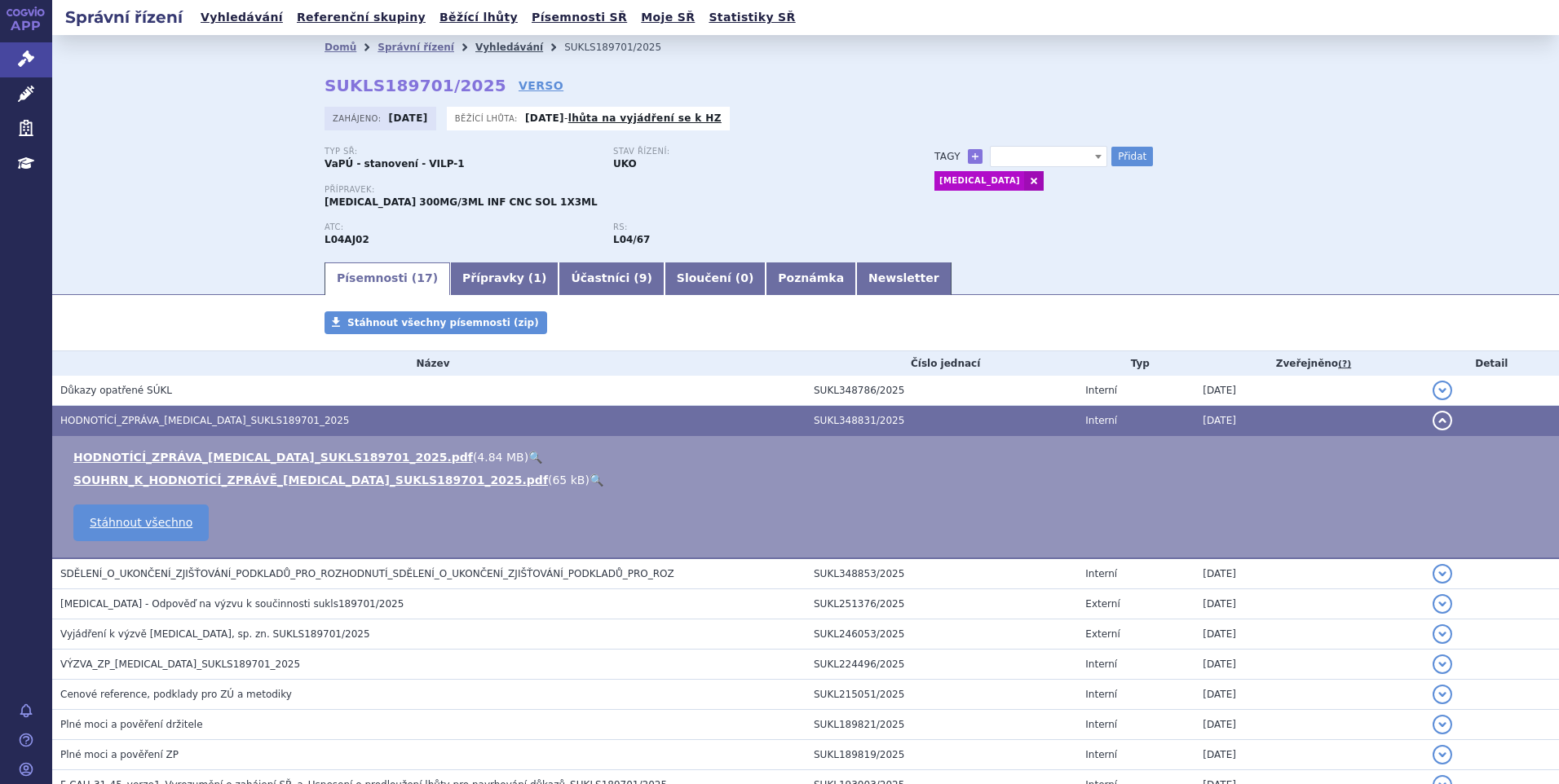
click at [475, 48] on link "Vyhledávání" at bounding box center [508, 48] width 67 height 12
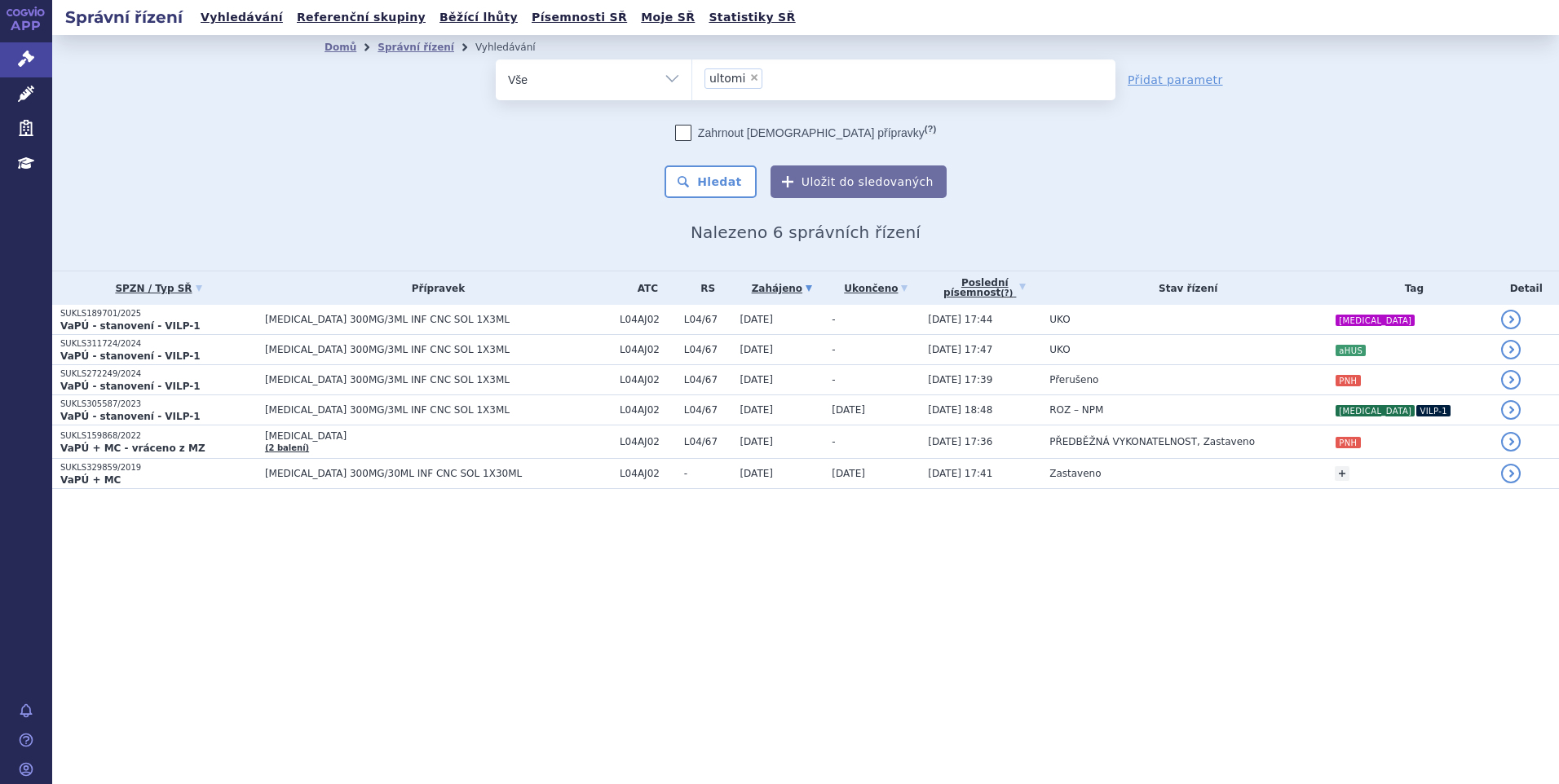
click at [749, 74] on span "×" at bounding box center [754, 77] width 10 height 10
click at [693, 74] on select "ultomi" at bounding box center [692, 79] width 1 height 41
click at [753, 76] on ul "× ultomi" at bounding box center [904, 77] width 423 height 36
click at [693, 76] on select "ultomi" at bounding box center [692, 79] width 1 height 41
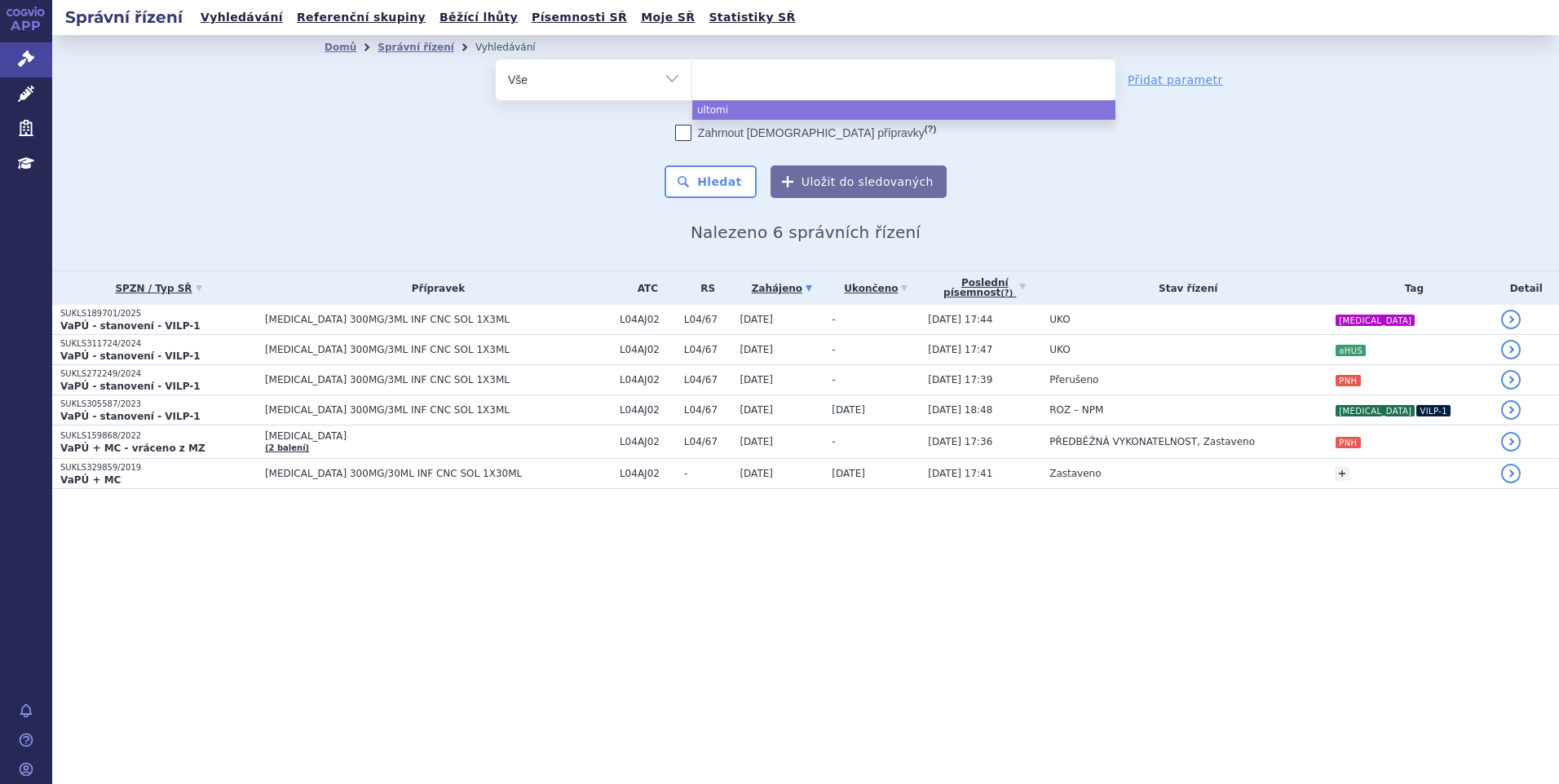
click at [746, 81] on ul at bounding box center [904, 76] width 423 height 34
click at [693, 81] on select "ultomi" at bounding box center [692, 79] width 1 height 41
select select "ultomi"
type input "ryb"
type input "rybr"
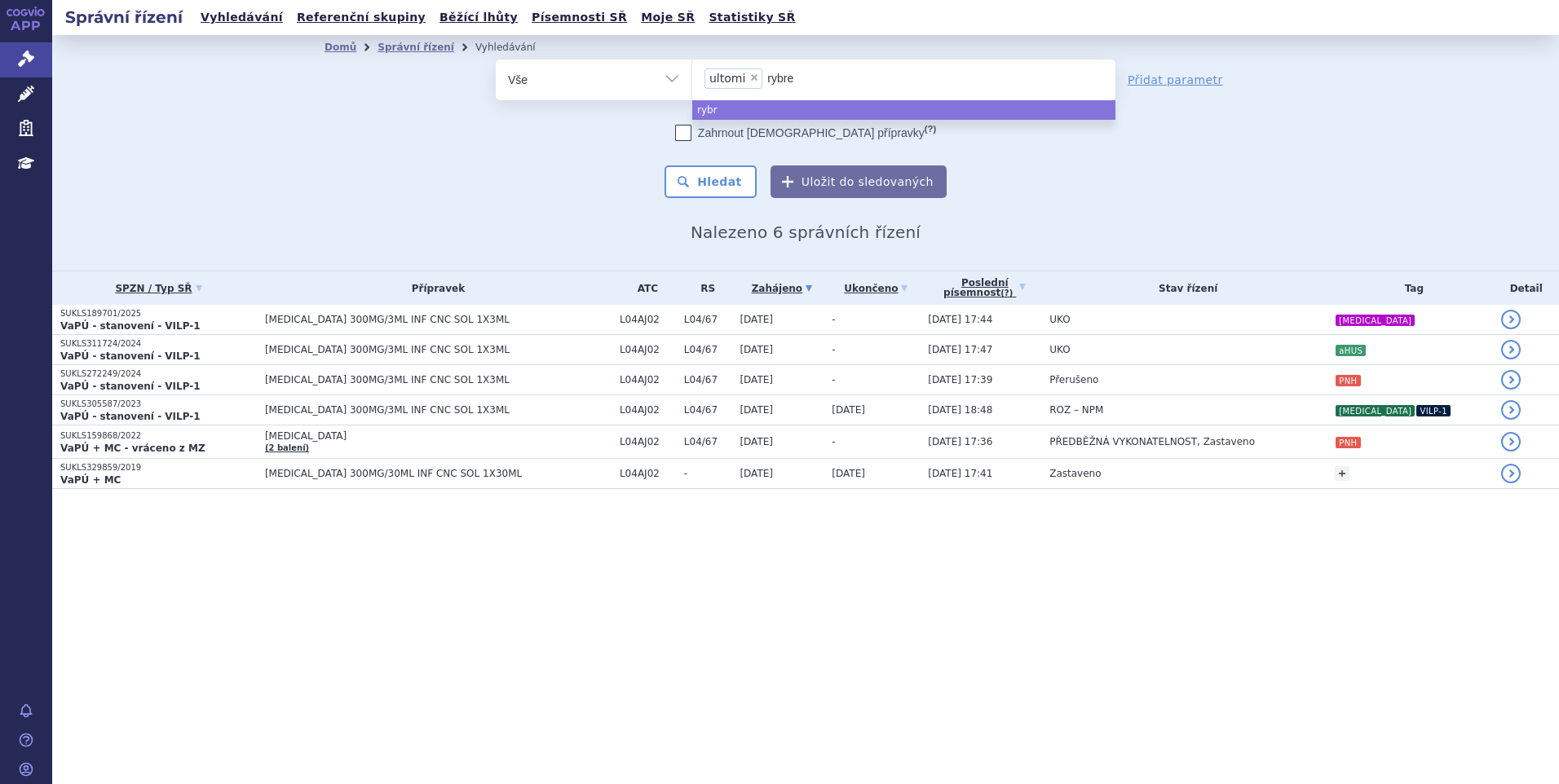
type input "rybrev"
type input "rybrevan"
type input "rybrevanr"
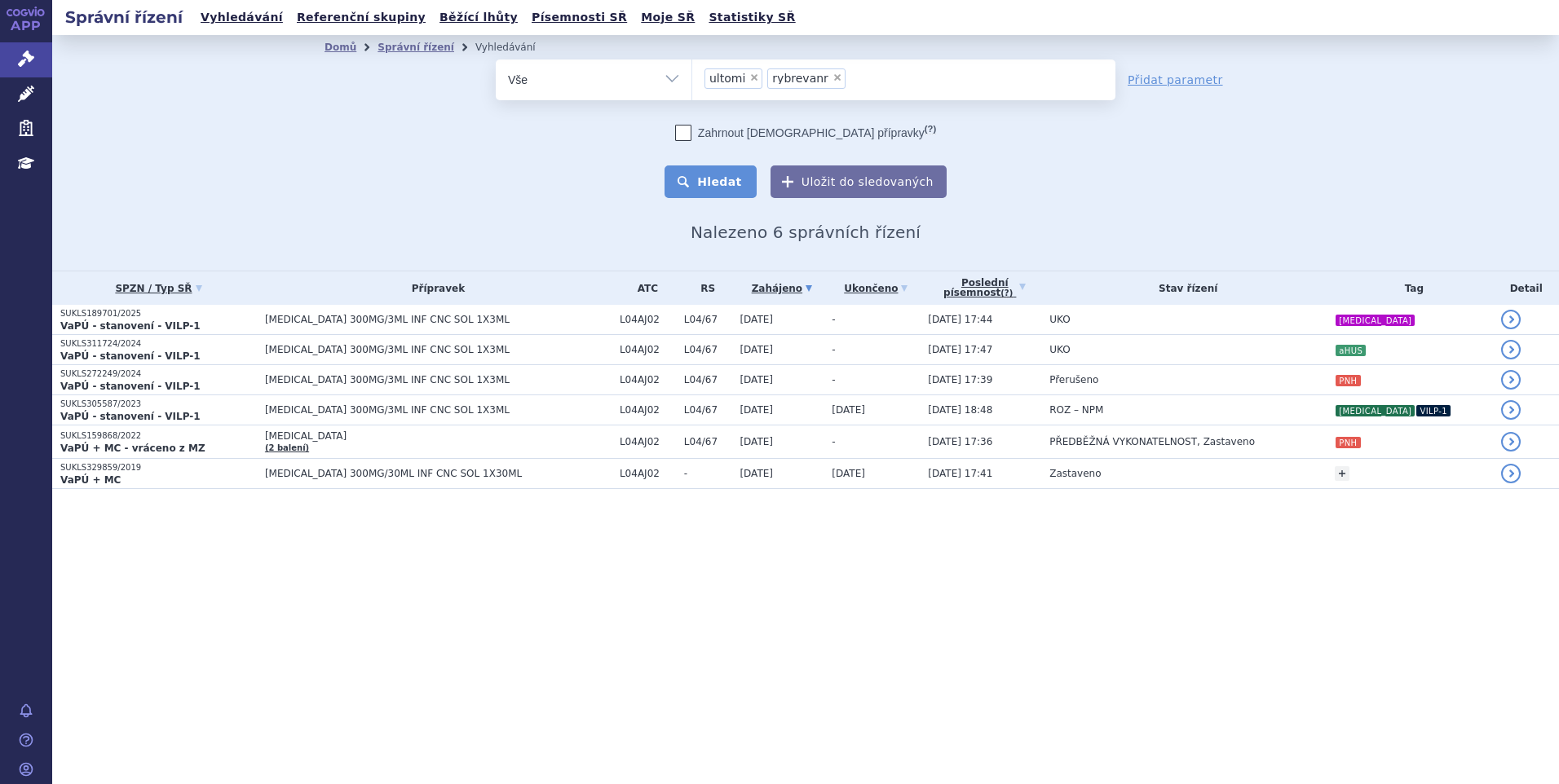
click at [737, 173] on button "Hledat" at bounding box center [710, 181] width 92 height 32
select select "rybrevanr"
click at [793, 82] on ul "× rybrevanr" at bounding box center [904, 77] width 423 height 36
click at [693, 82] on select "ultomi rybrevanr" at bounding box center [692, 79] width 1 height 41
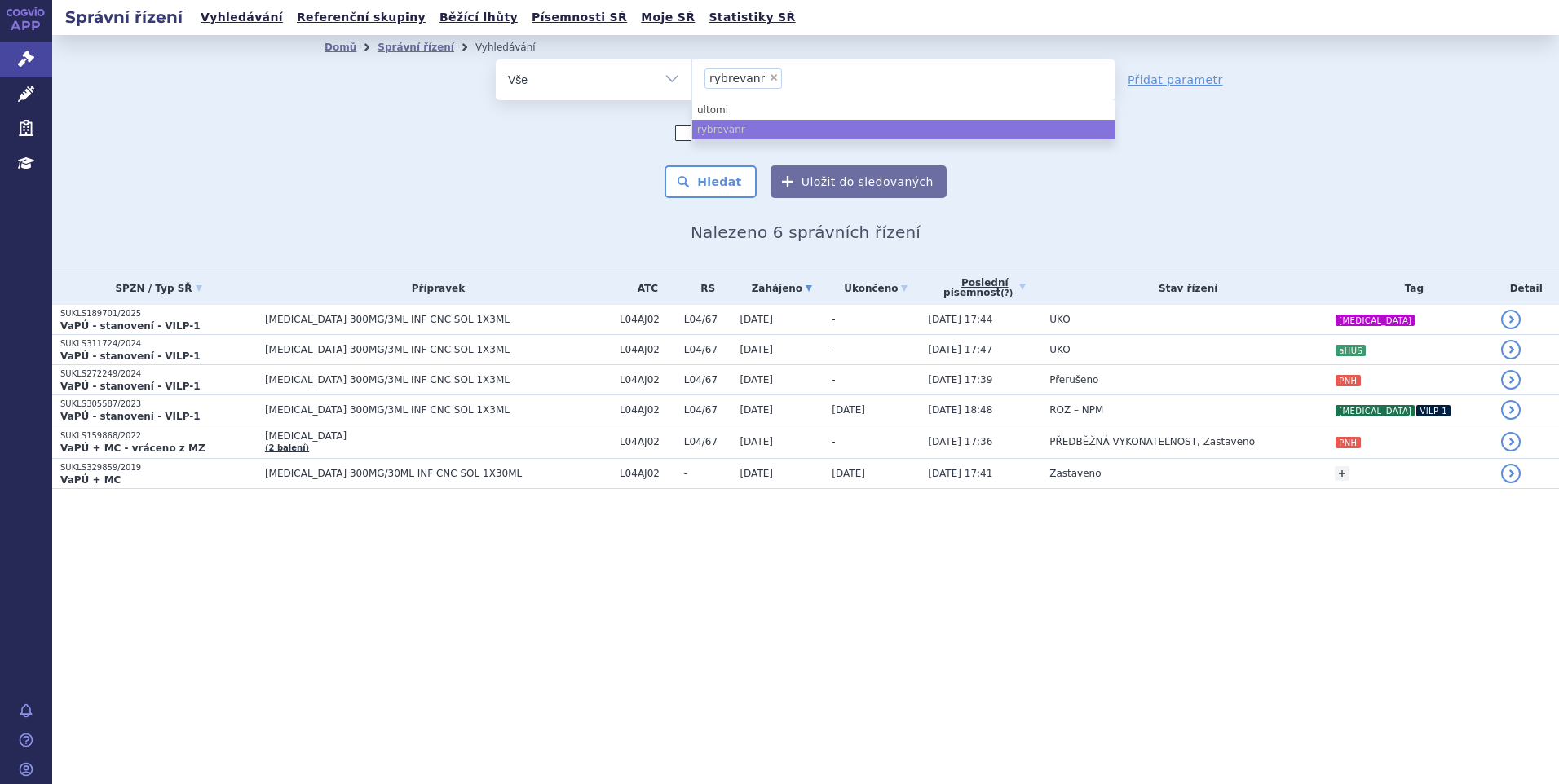
select select
type input "rybrevanr"
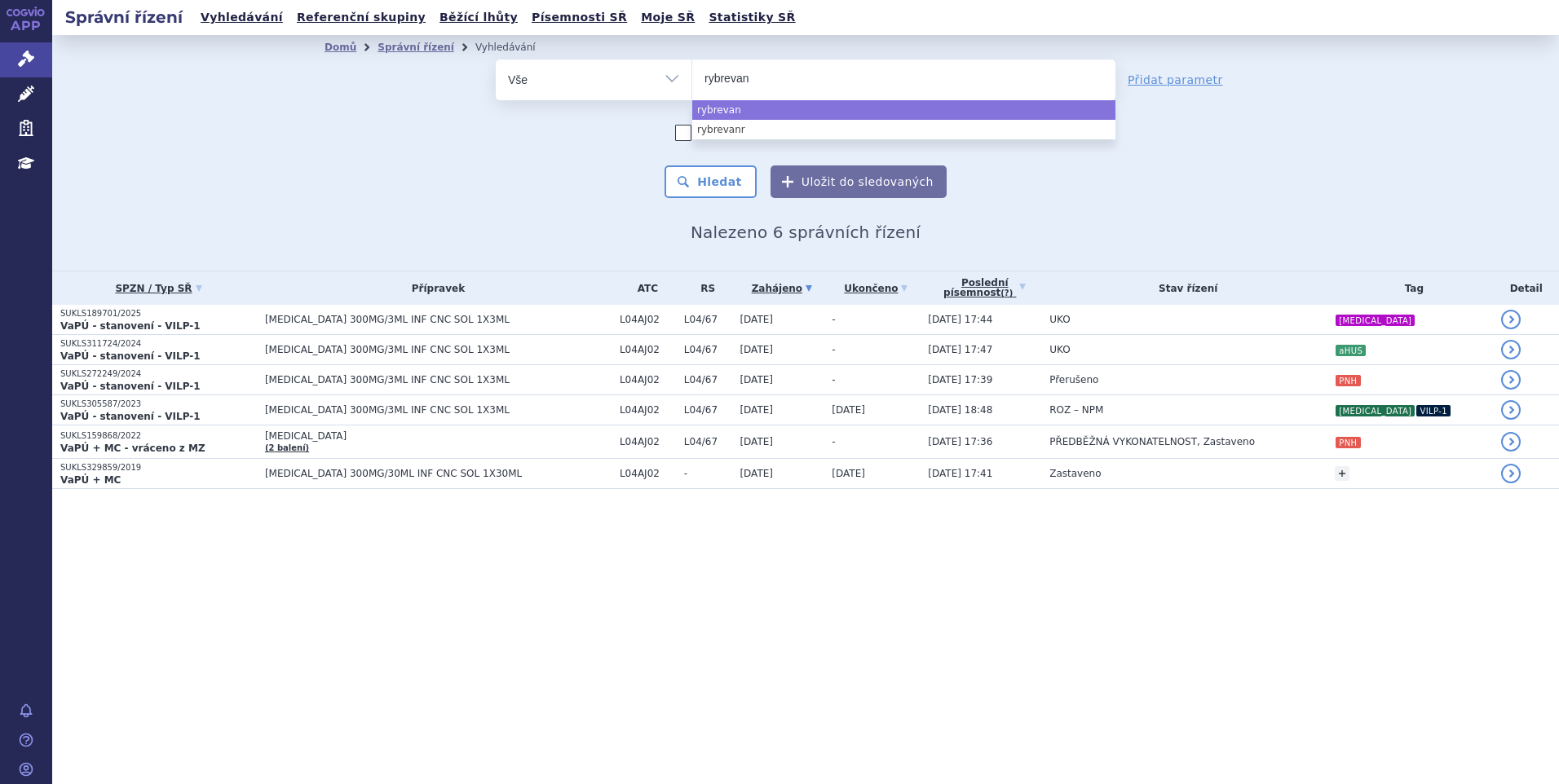
type input "rybrevan"
select select "rybrevan"
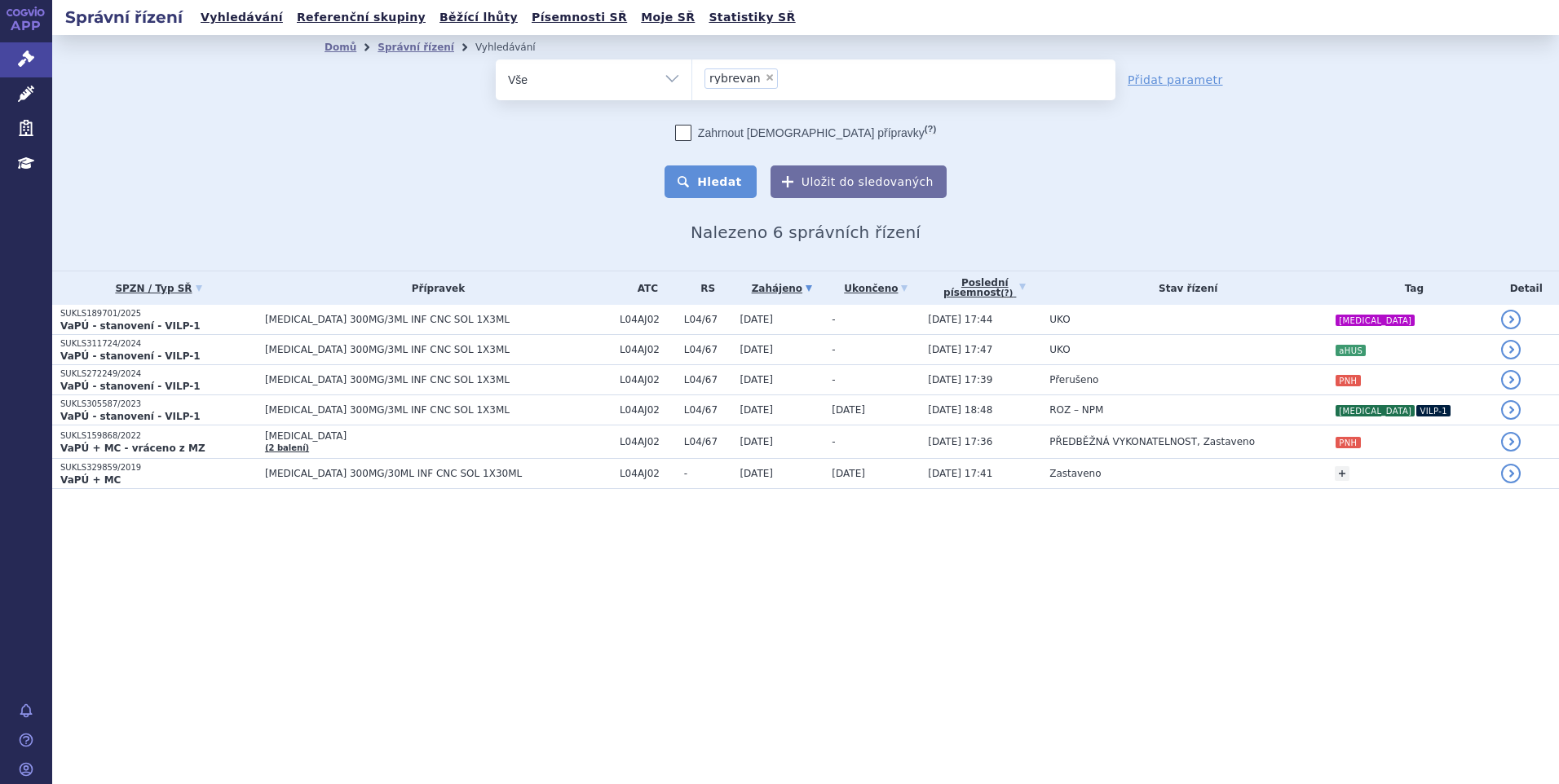
click at [707, 196] on button "Hledat" at bounding box center [710, 181] width 92 height 32
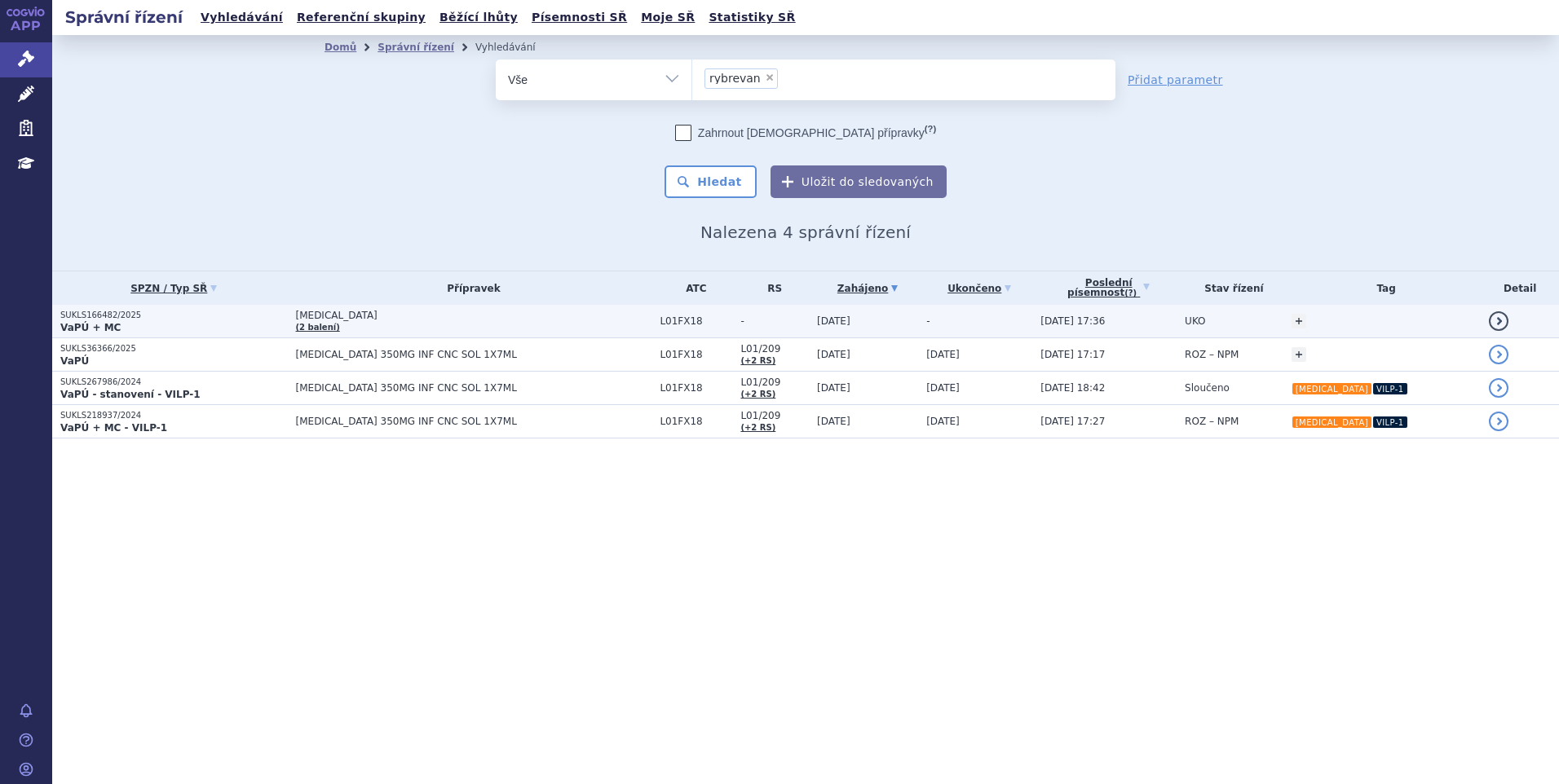
click at [541, 324] on td "RYBREVANT (2 balení)" at bounding box center [470, 322] width 365 height 33
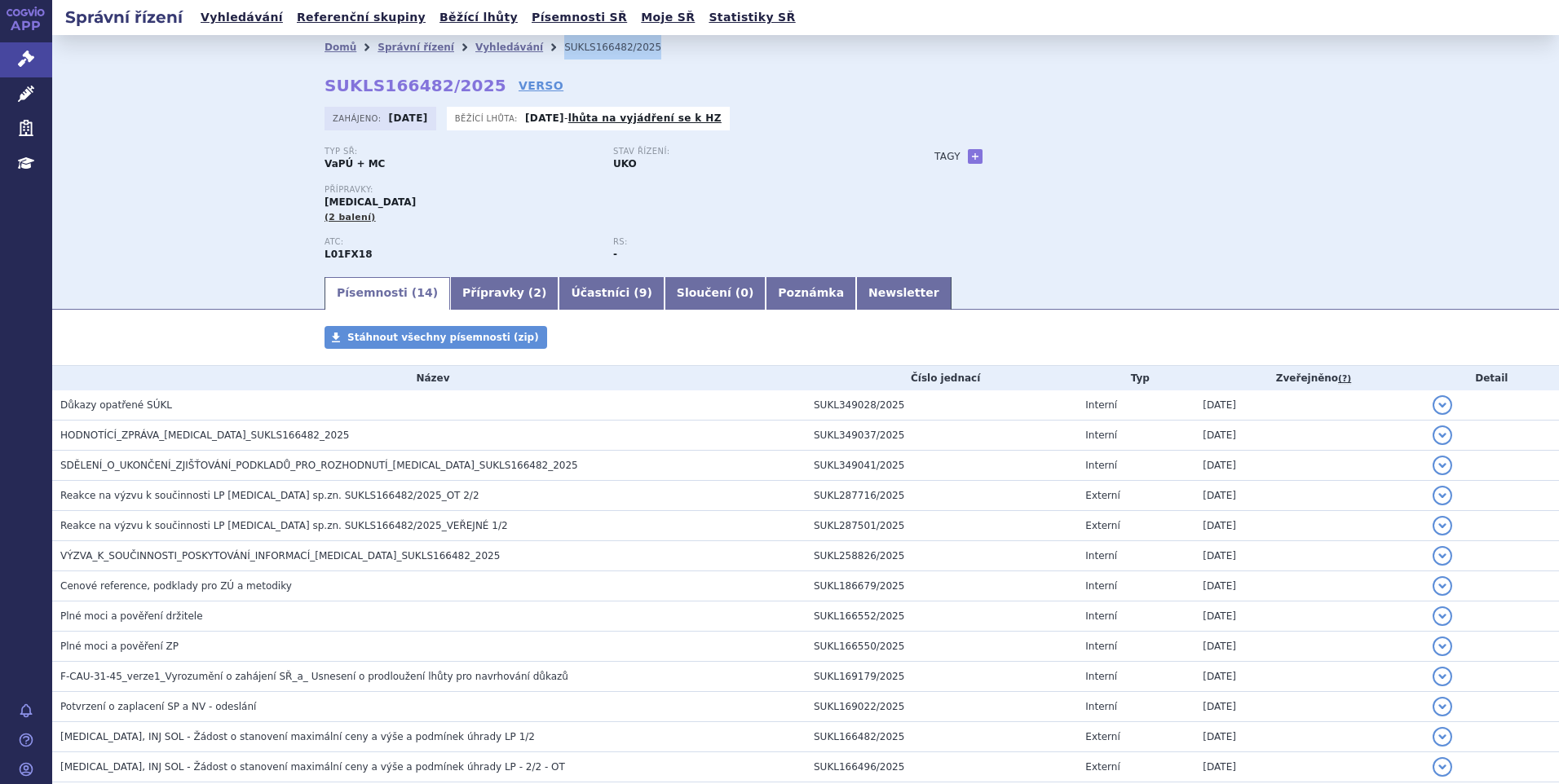
drag, startPoint x: 614, startPoint y: 46, endPoint x: 524, endPoint y: 53, distance: 90.3
click at [524, 53] on ul "Domů Správní řízení Vyhledávání SUKLS166482/2025" at bounding box center [806, 47] width 962 height 24
copy ul "Vyhledávání SUKLS166482/2025"
click at [857, 291] on link "Newsletter" at bounding box center [904, 293] width 96 height 32
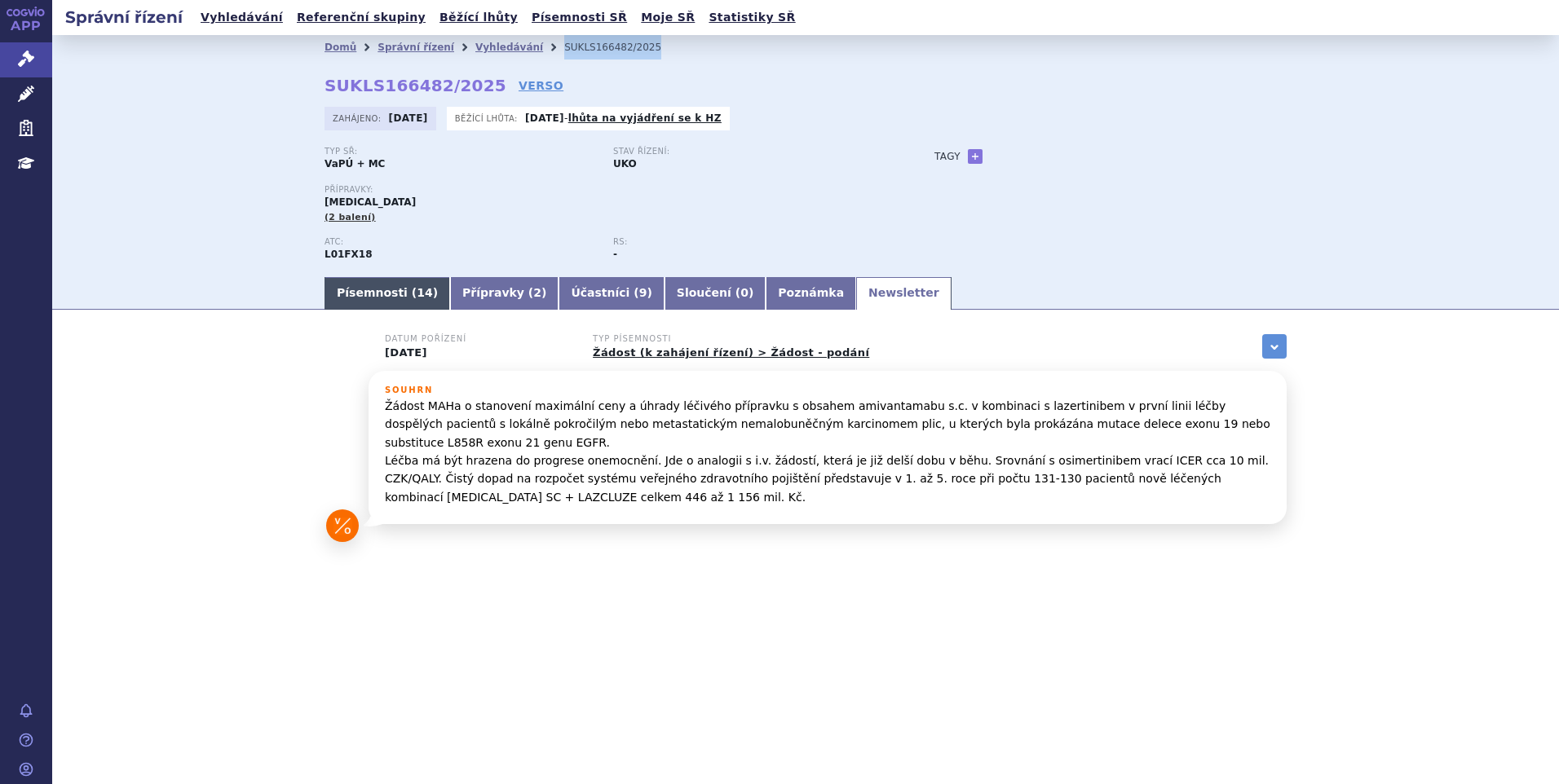
click at [368, 295] on link "Písemnosti ( 14 )" at bounding box center [387, 293] width 126 height 32
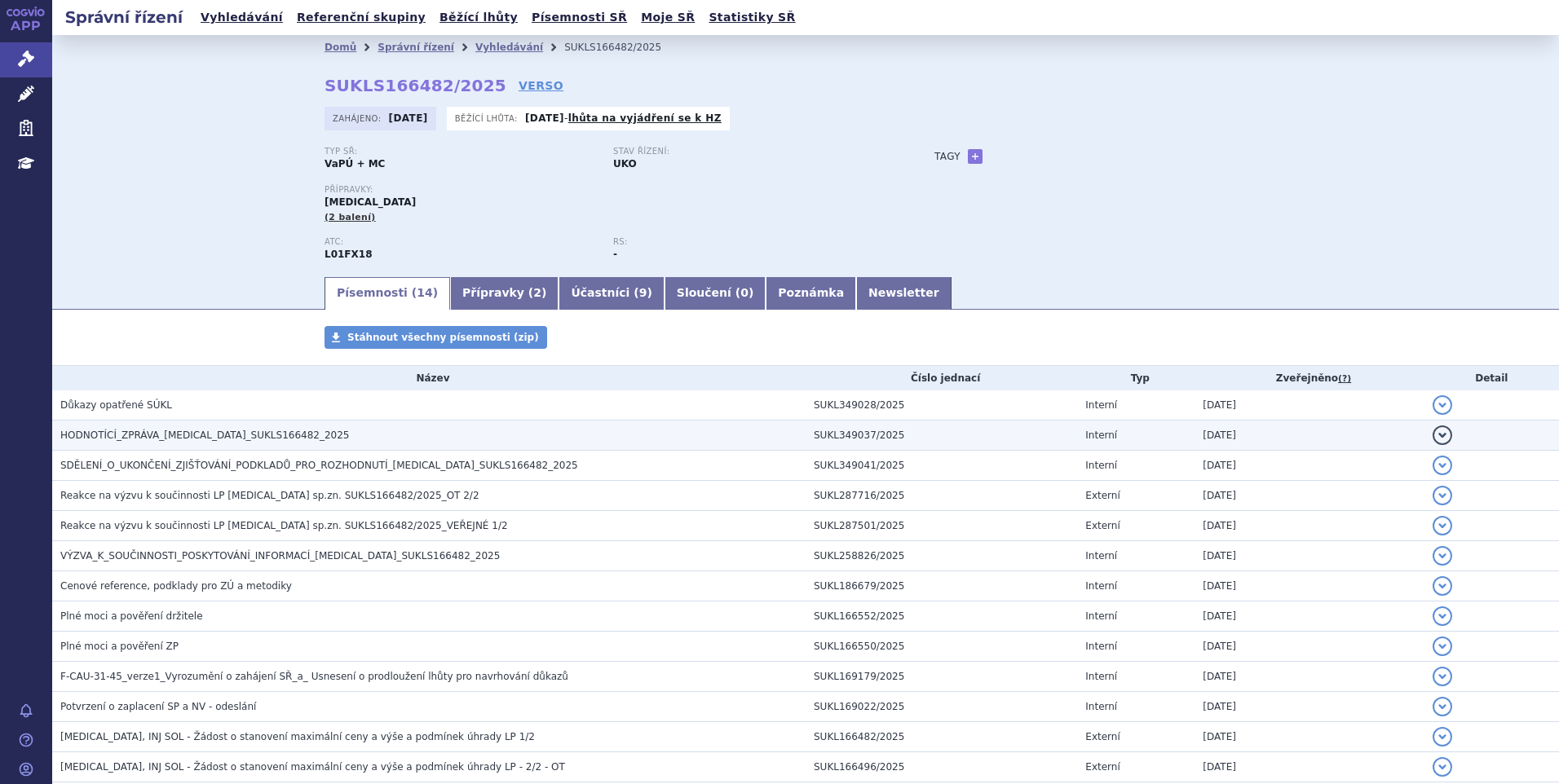
click at [160, 437] on span "HODNOTÍCÍ_ZPRÁVA_RYBREVANT_SUKLS166482_2025" at bounding box center [205, 436] width 290 height 12
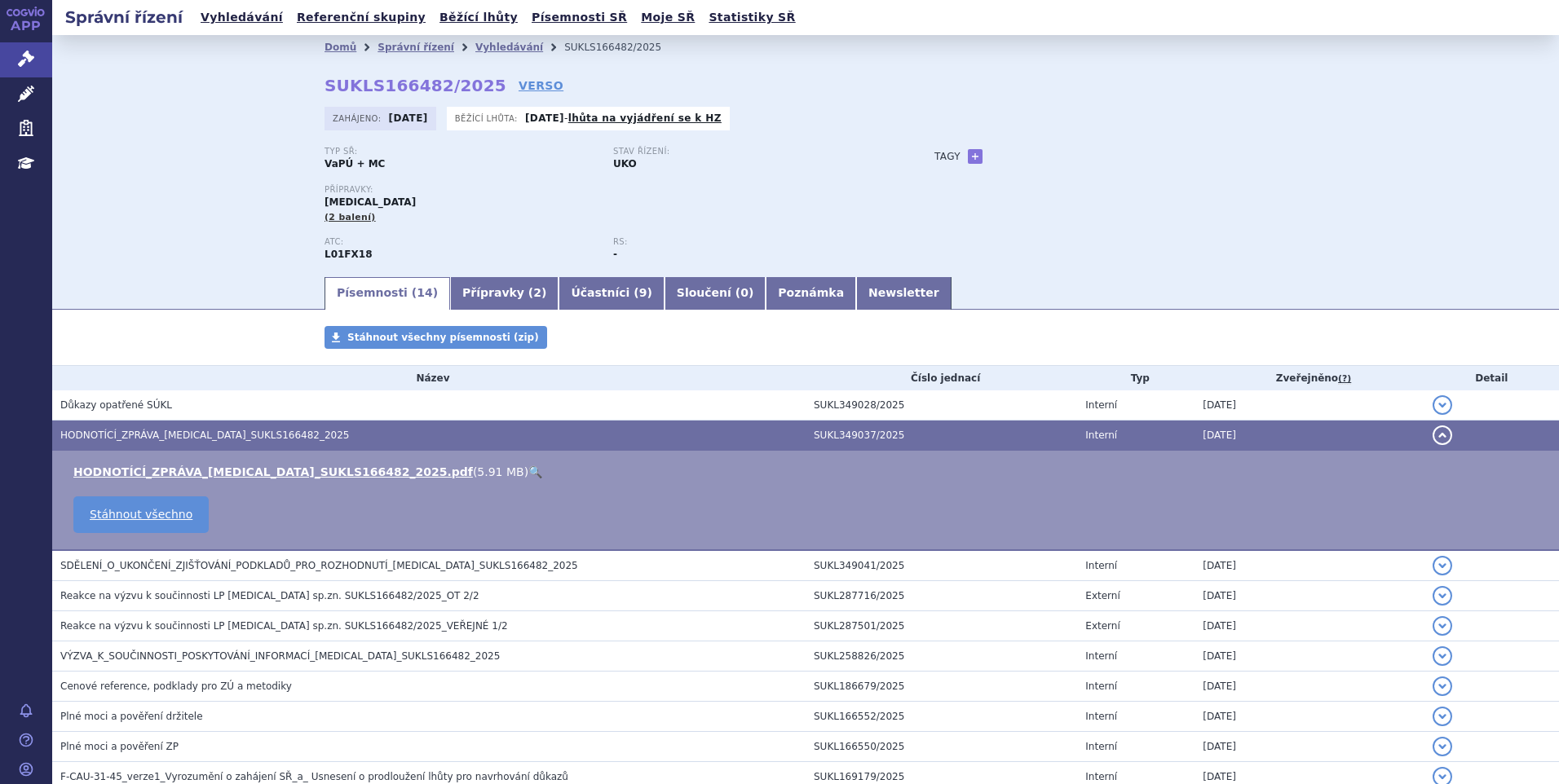
click at [529, 468] on link "🔍" at bounding box center [536, 471] width 14 height 13
click at [480, 48] on link "Vyhledávání" at bounding box center [508, 48] width 67 height 12
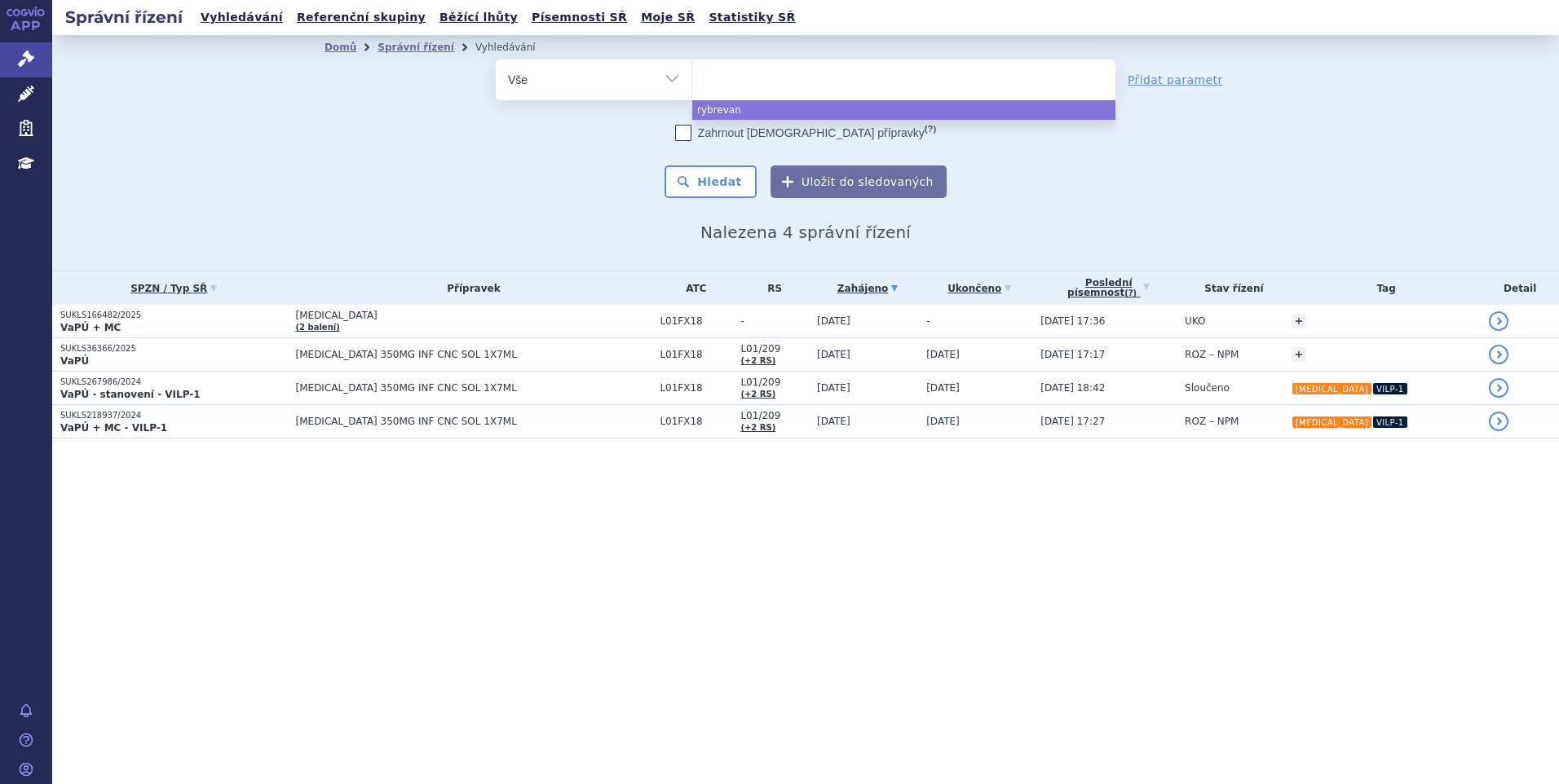
select select
type input "tr"
type input "trem"
type input "tremfy"
type input "[MEDICAL_DATA]"
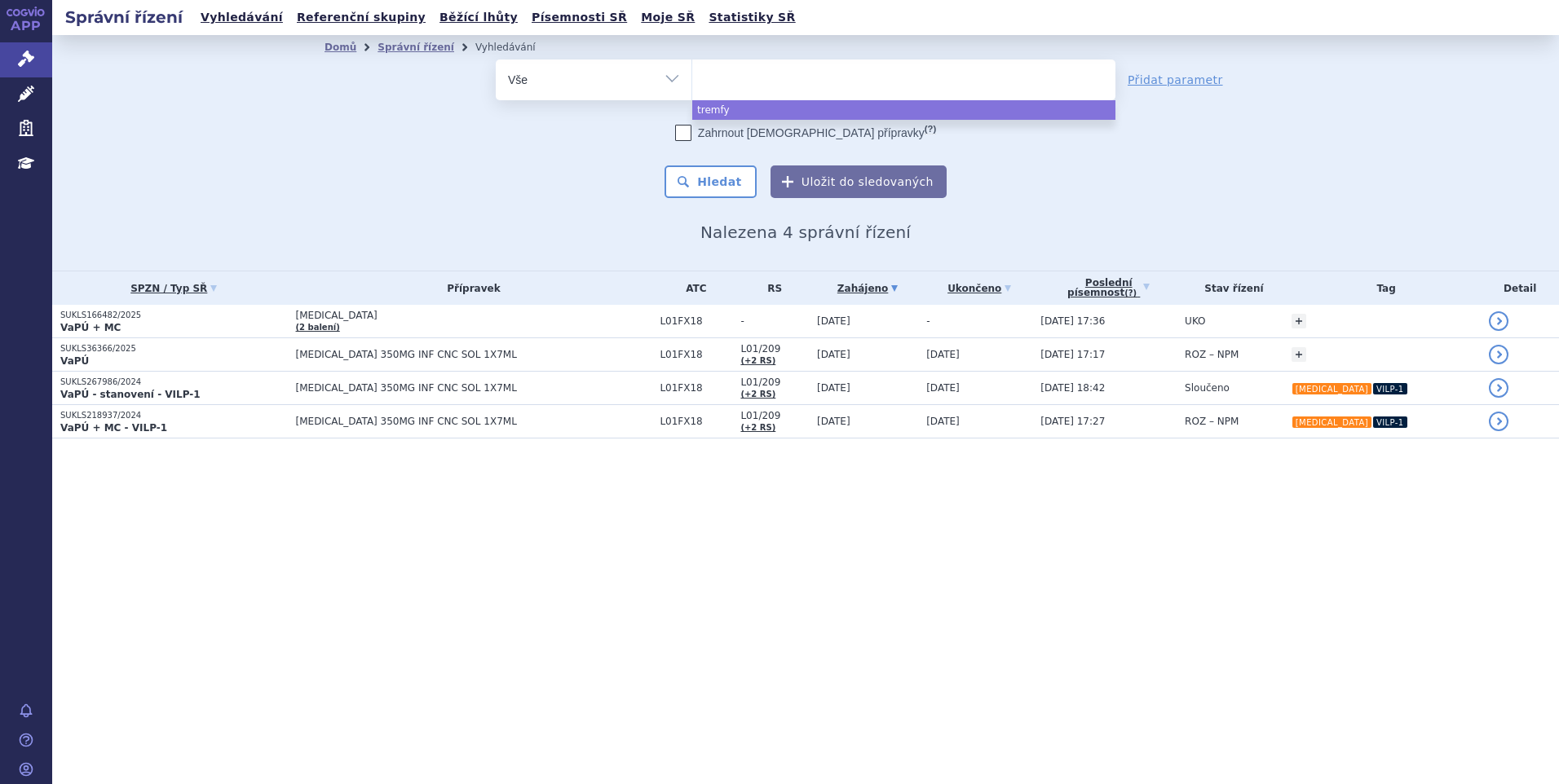
select select "[MEDICAL_DATA]"
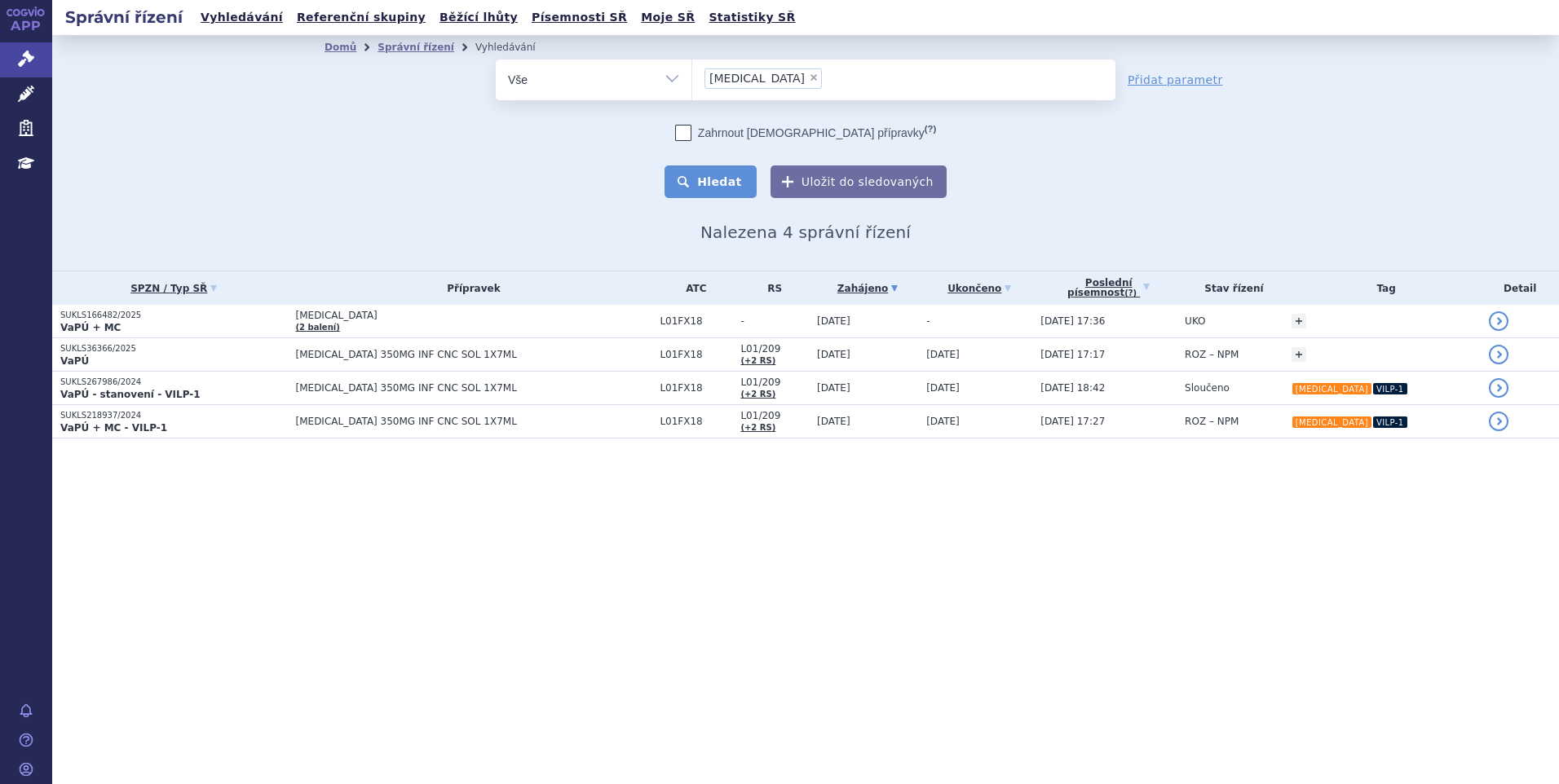
click at [707, 187] on button "Hledat" at bounding box center [710, 181] width 92 height 32
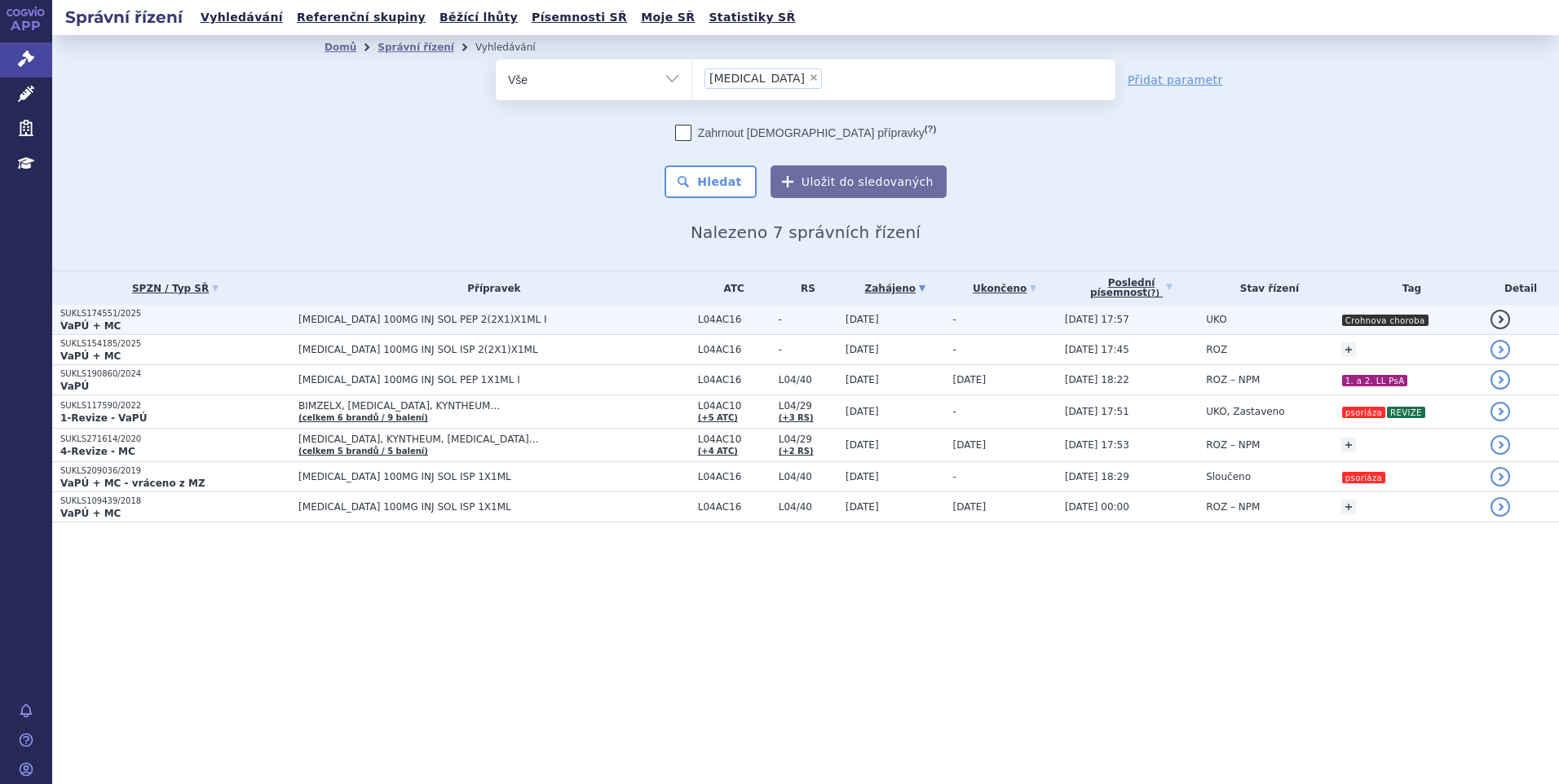
click at [509, 319] on span "[MEDICAL_DATA] 100MG INJ SOL PEP 2(2X1)X1ML I" at bounding box center [494, 320] width 391 height 12
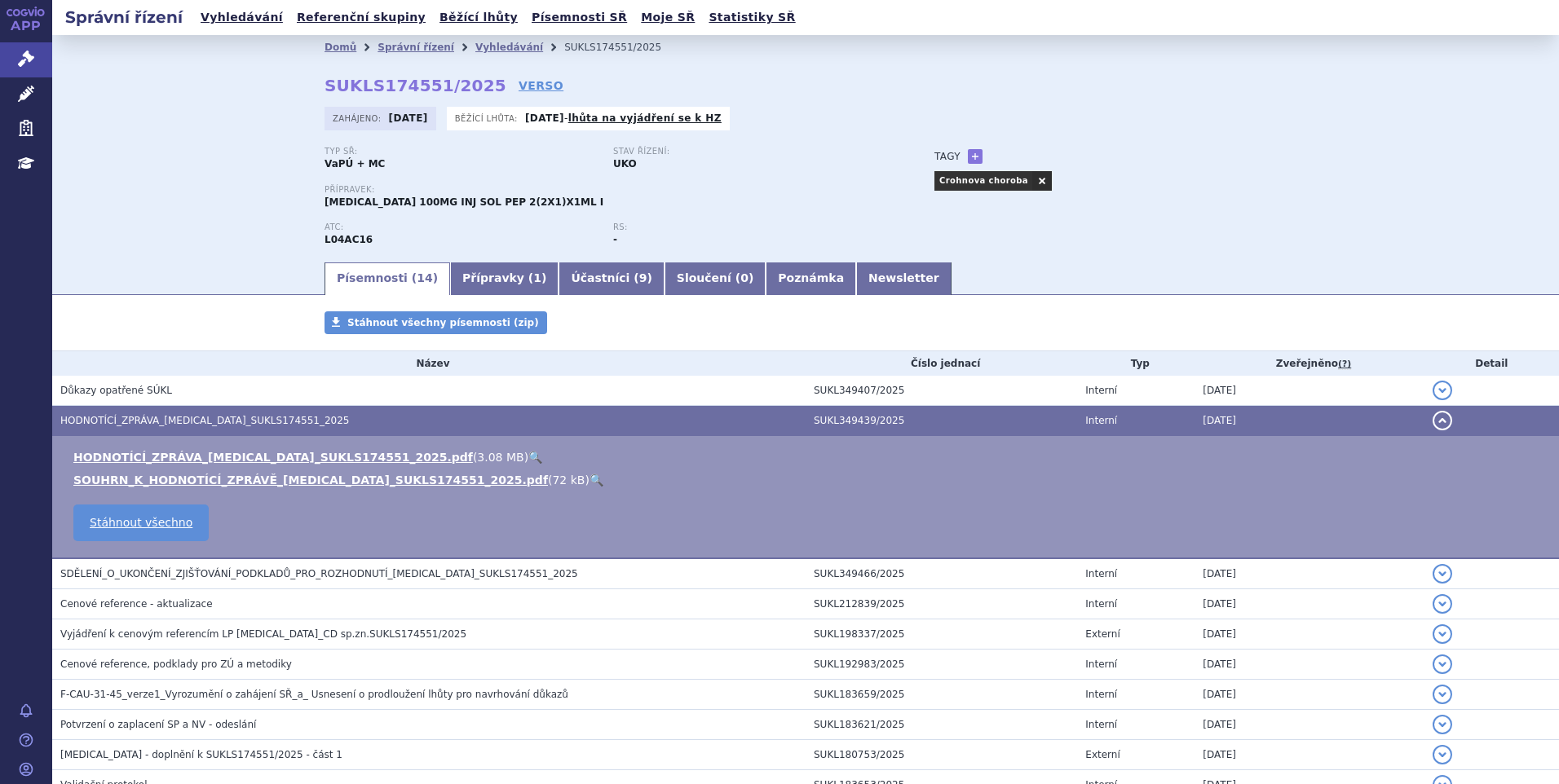
drag, startPoint x: 0, startPoint y: 0, endPoint x: 227, endPoint y: 421, distance: 478.3
click at [227, 421] on span "HODNOTÍCÍ_ZPRÁVA_[MEDICAL_DATA]_SUKLS174551_2025" at bounding box center [205, 421] width 290 height 12
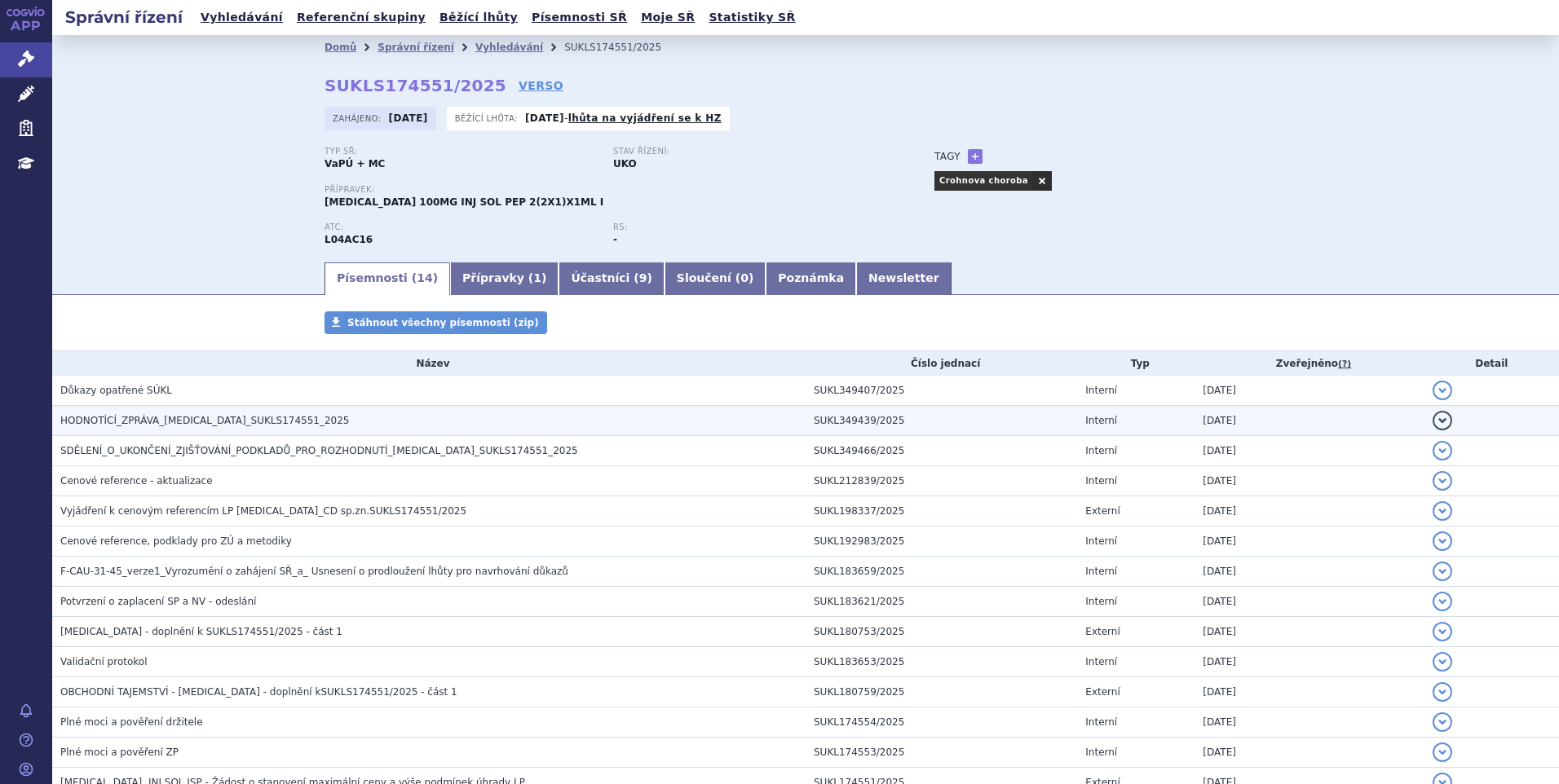
click at [198, 412] on td "HODNOTÍCÍ_ZPRÁVA_[MEDICAL_DATA]_SUKLS174551_2025" at bounding box center [429, 420] width 753 height 30
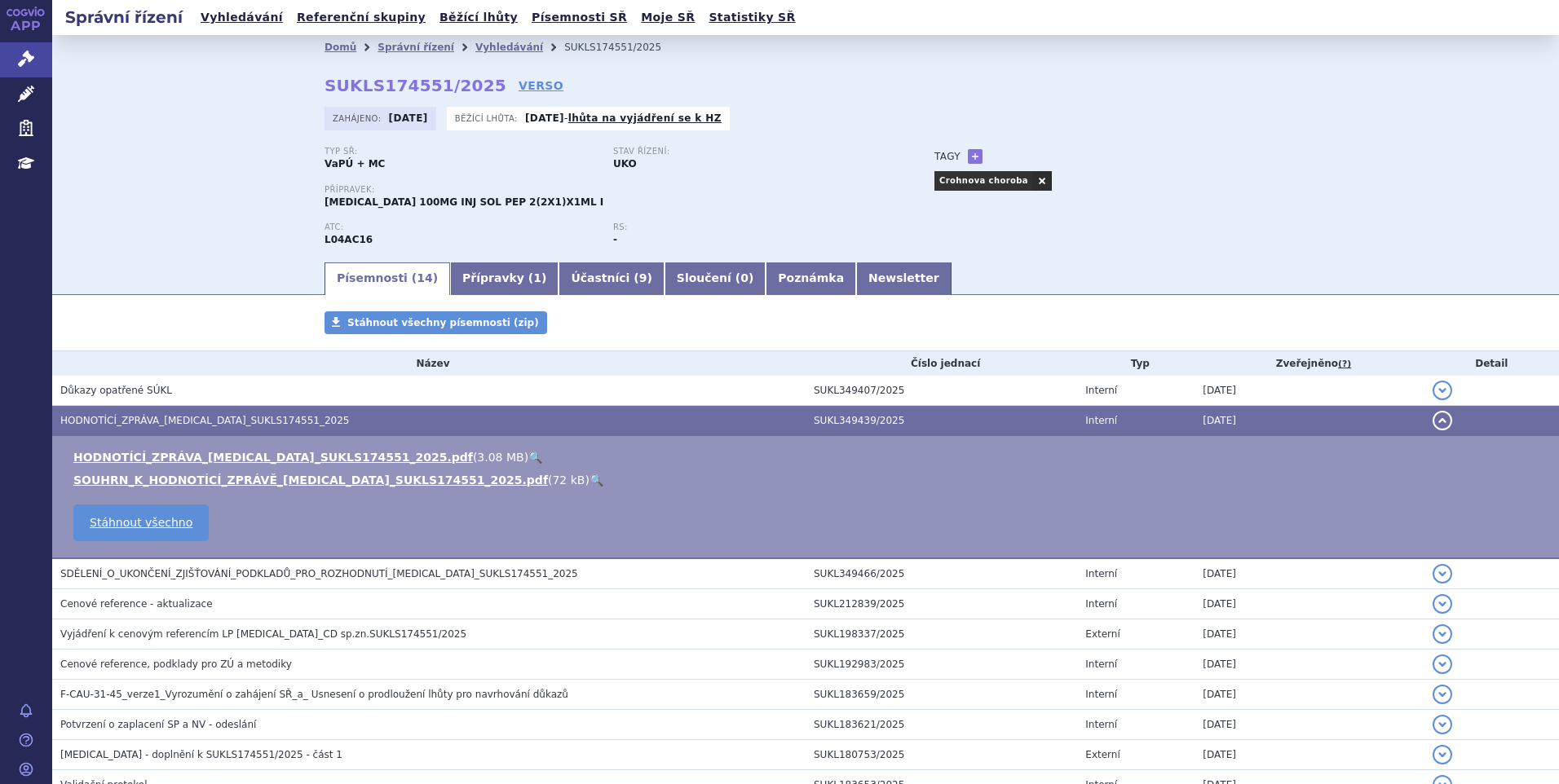
click at [529, 460] on link "🔍" at bounding box center [536, 456] width 14 height 13
